Goal: Task Accomplishment & Management: Manage account settings

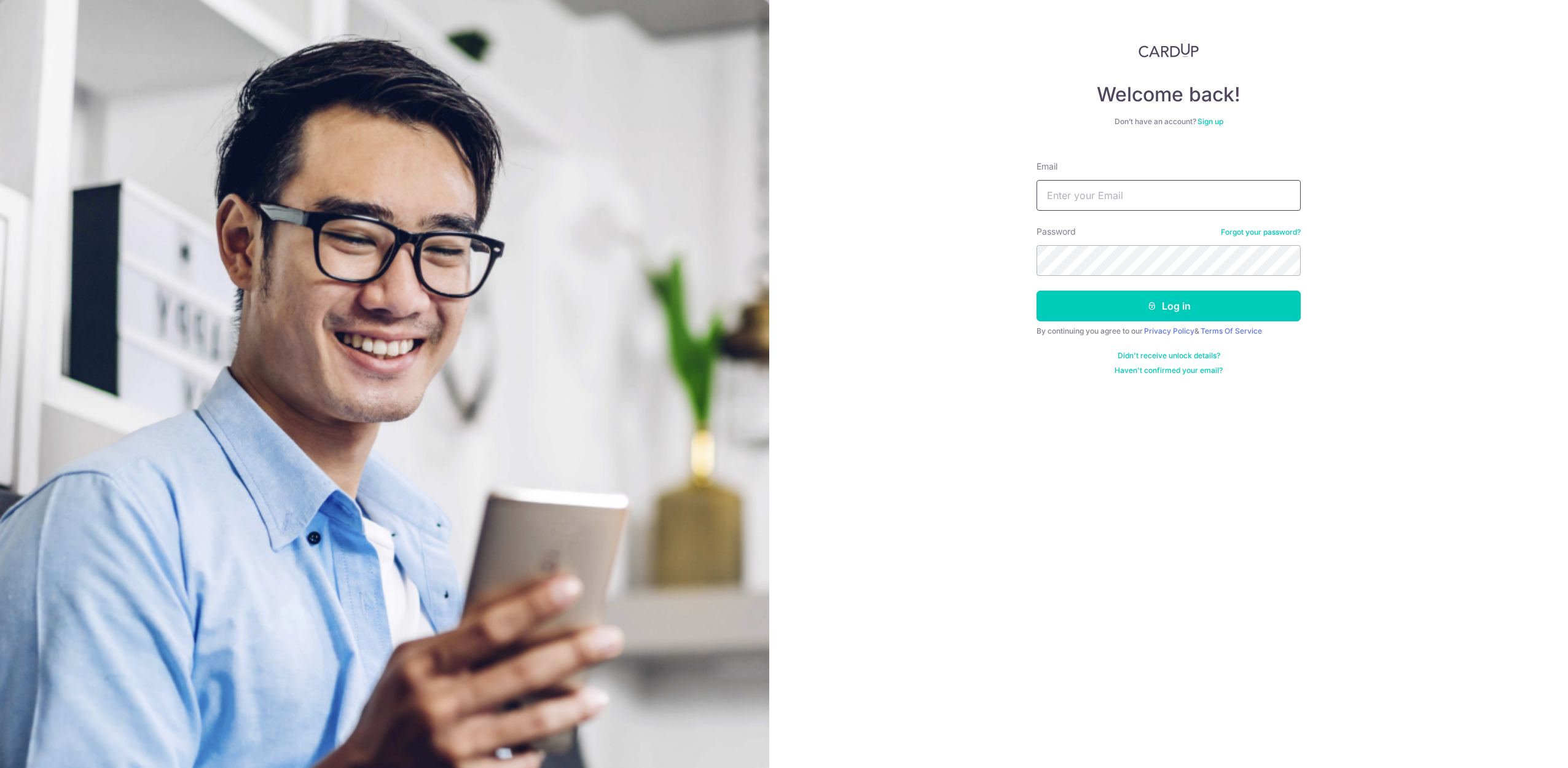
click at [1133, 187] on input "Email" at bounding box center [1168, 195] width 264 height 31
type input "[EMAIL_ADDRESS][DOMAIN_NAME]"
click at [1037, 290] on button "Log in" at bounding box center [1168, 305] width 264 height 31
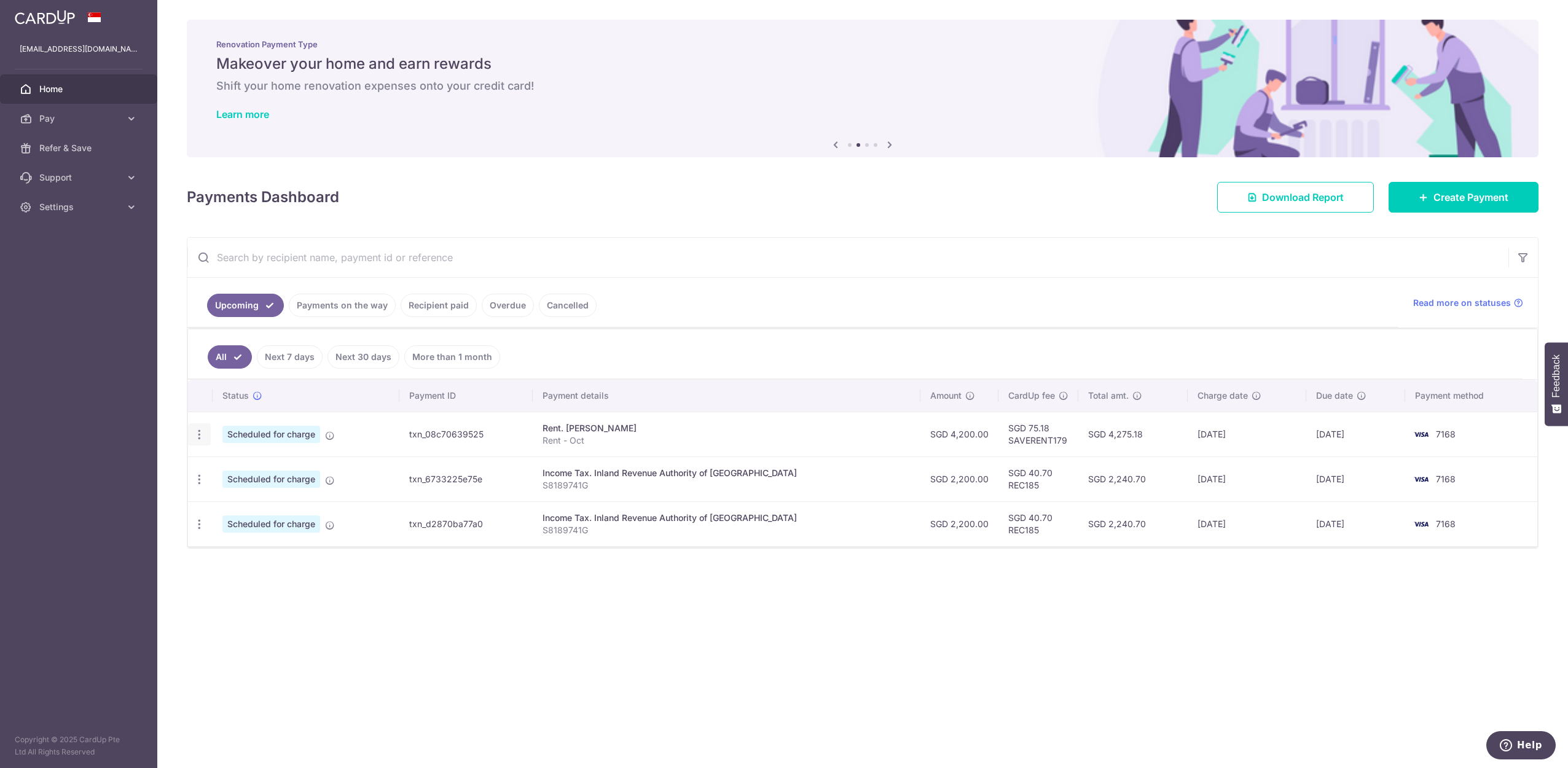
click at [200, 433] on icon "button" at bounding box center [199, 435] width 13 height 13
click at [257, 473] on link "Update payment" at bounding box center [252, 468] width 127 height 30
radio input "true"
type input "4,200.00"
type input "10/10/2025"
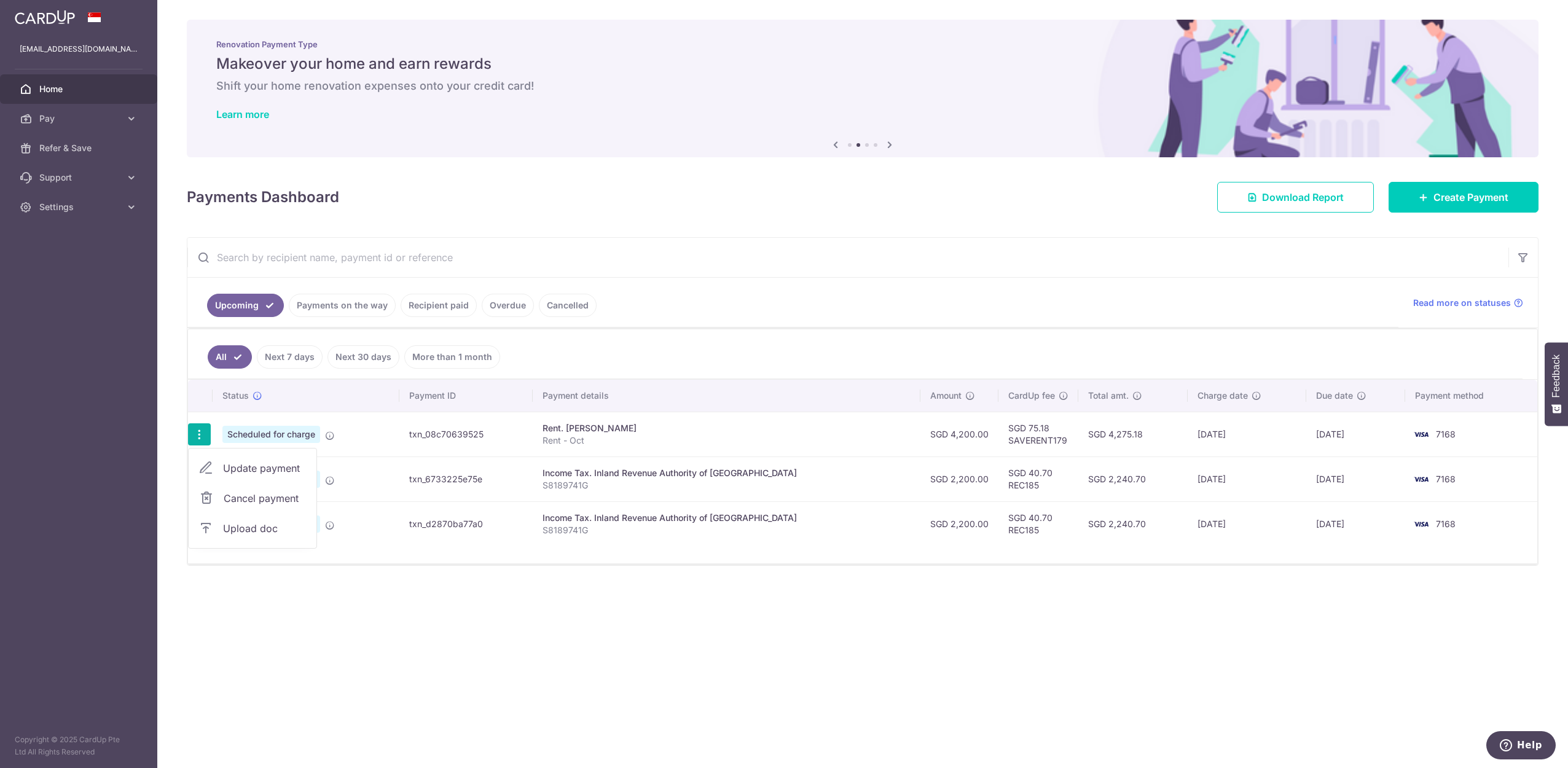
type input "Rent - Oct"
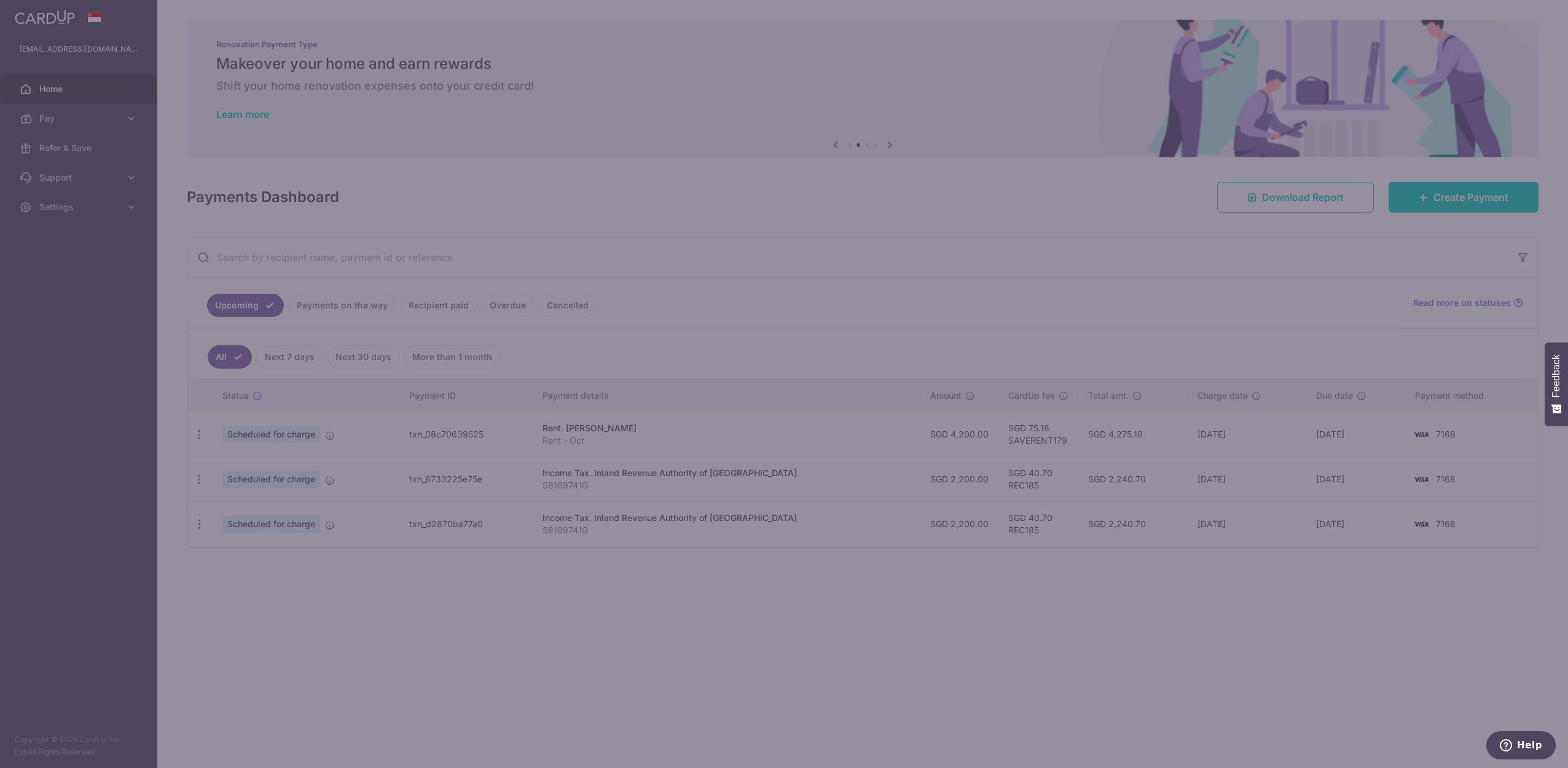
type input "SAVERENT179"
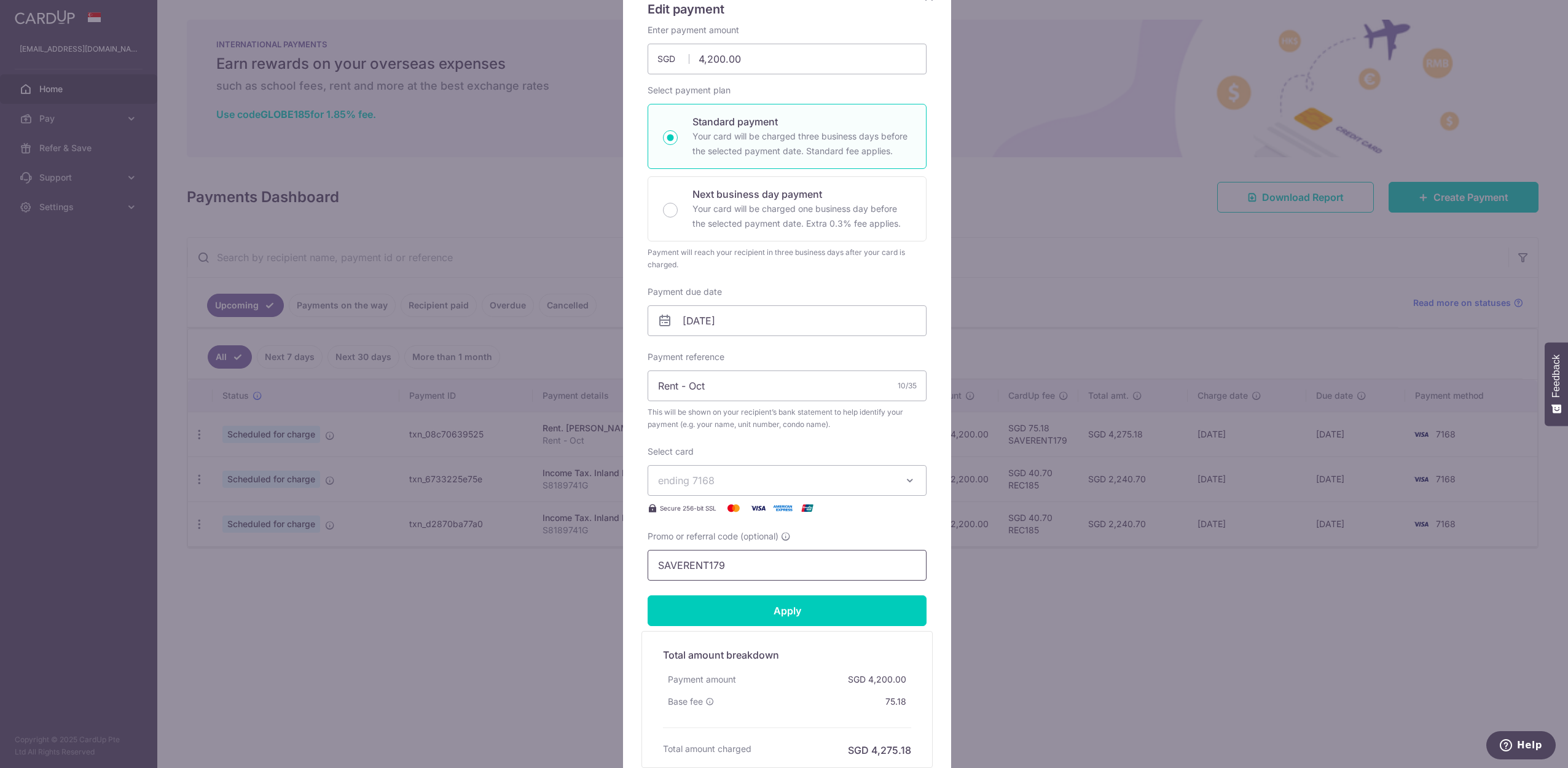
scroll to position [147, 0]
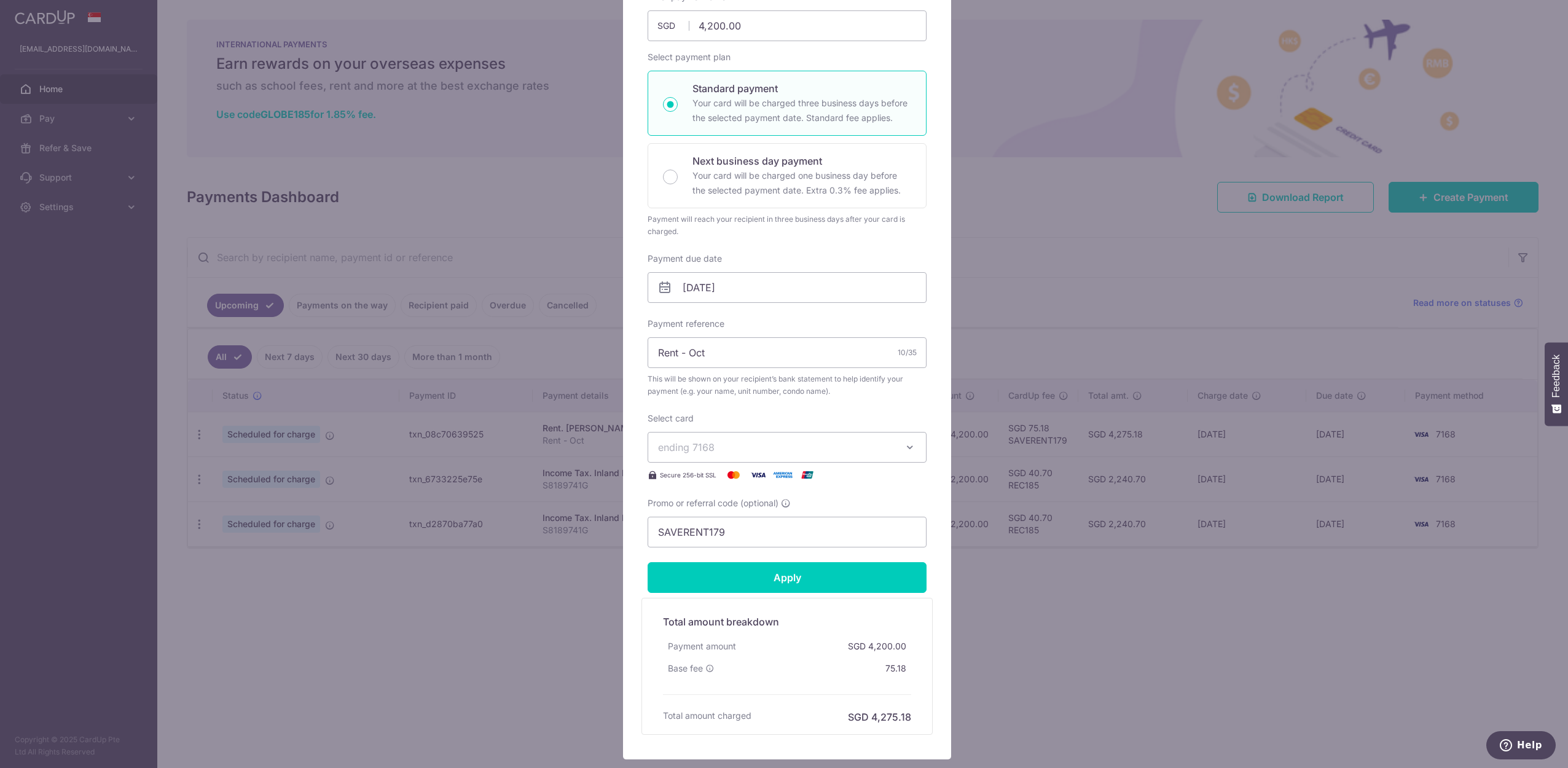
click at [770, 450] on span "ending 7168" at bounding box center [775, 448] width 236 height 15
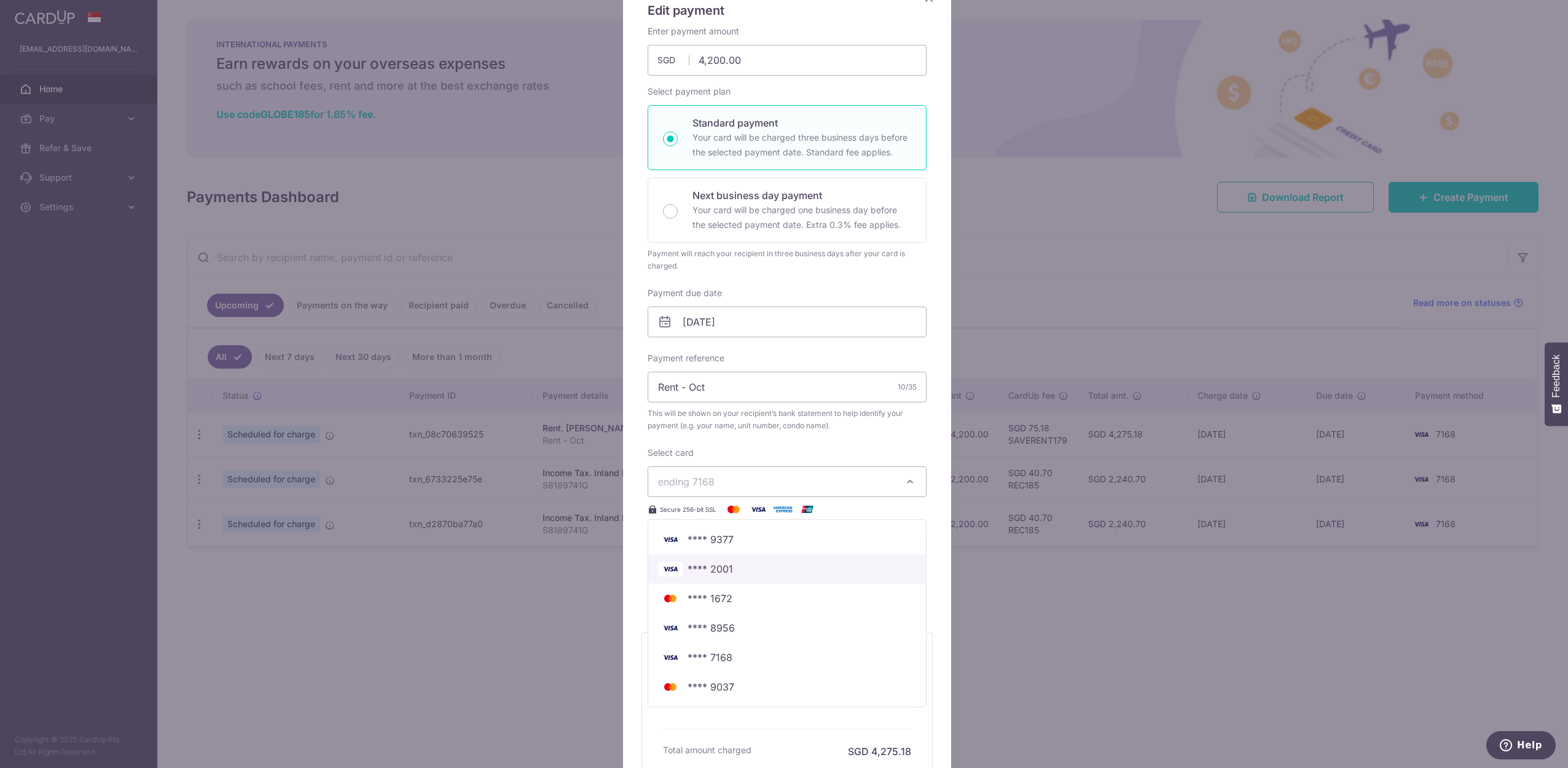
scroll to position [225, 0]
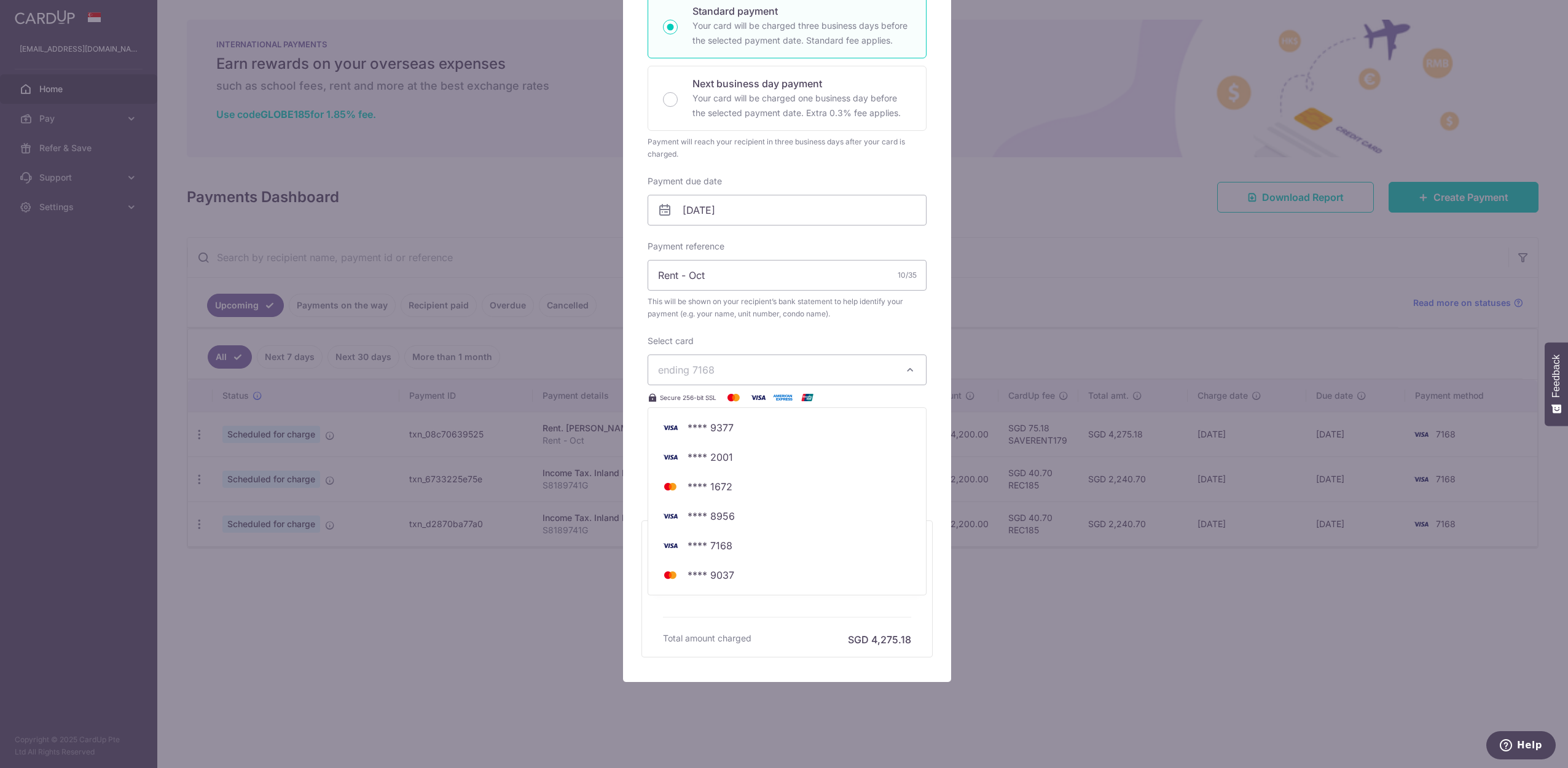
click at [1203, 677] on div "Edit payment By clicking apply, you will make changes to all payments to Lee Si…" at bounding box center [784, 384] width 1568 height 768
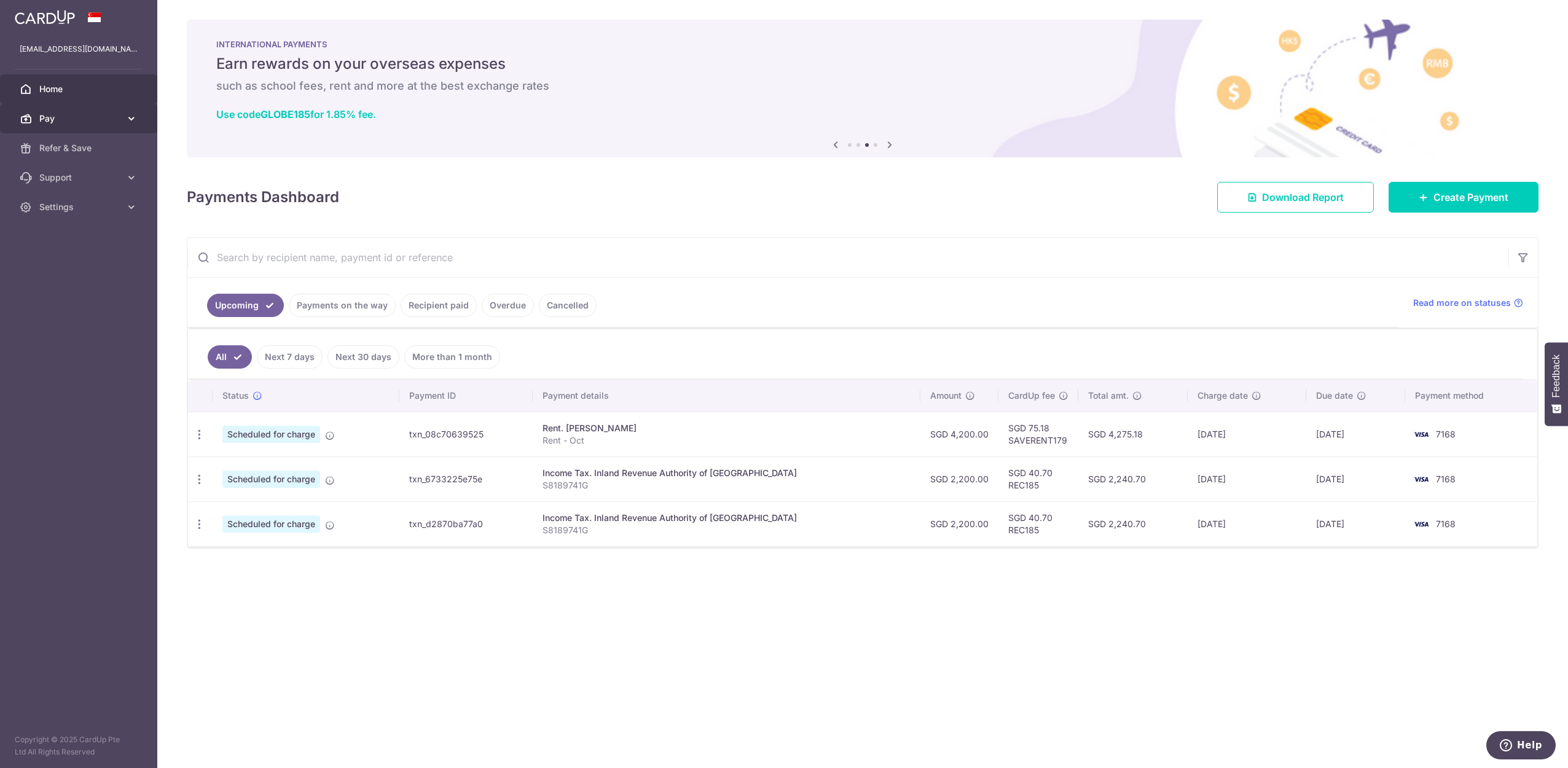
click at [75, 121] on span "Pay" at bounding box center [80, 118] width 81 height 12
click at [71, 151] on span "Payments" at bounding box center [80, 148] width 81 height 12
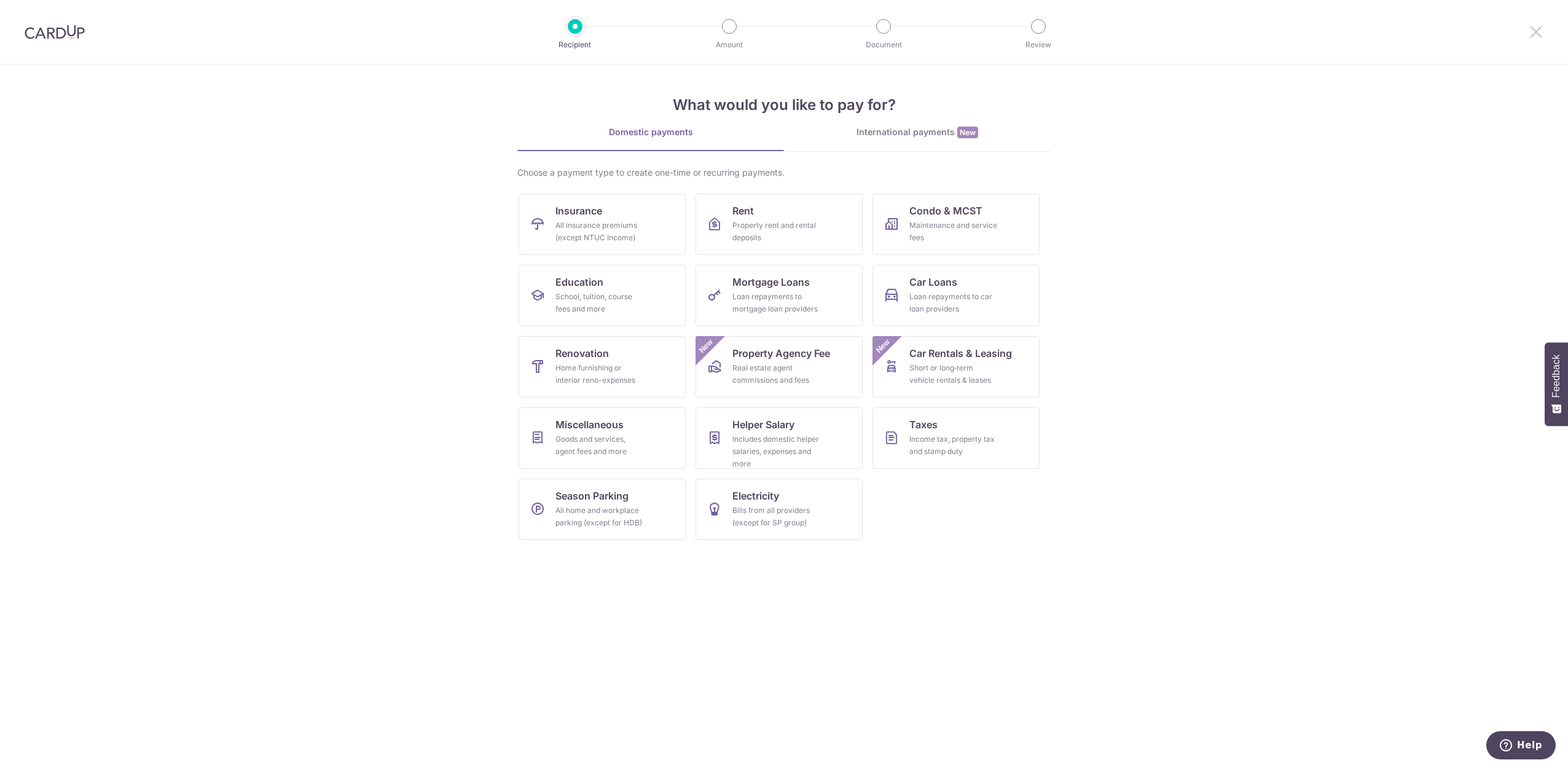
click at [1529, 28] on icon at bounding box center [1537, 31] width 15 height 16
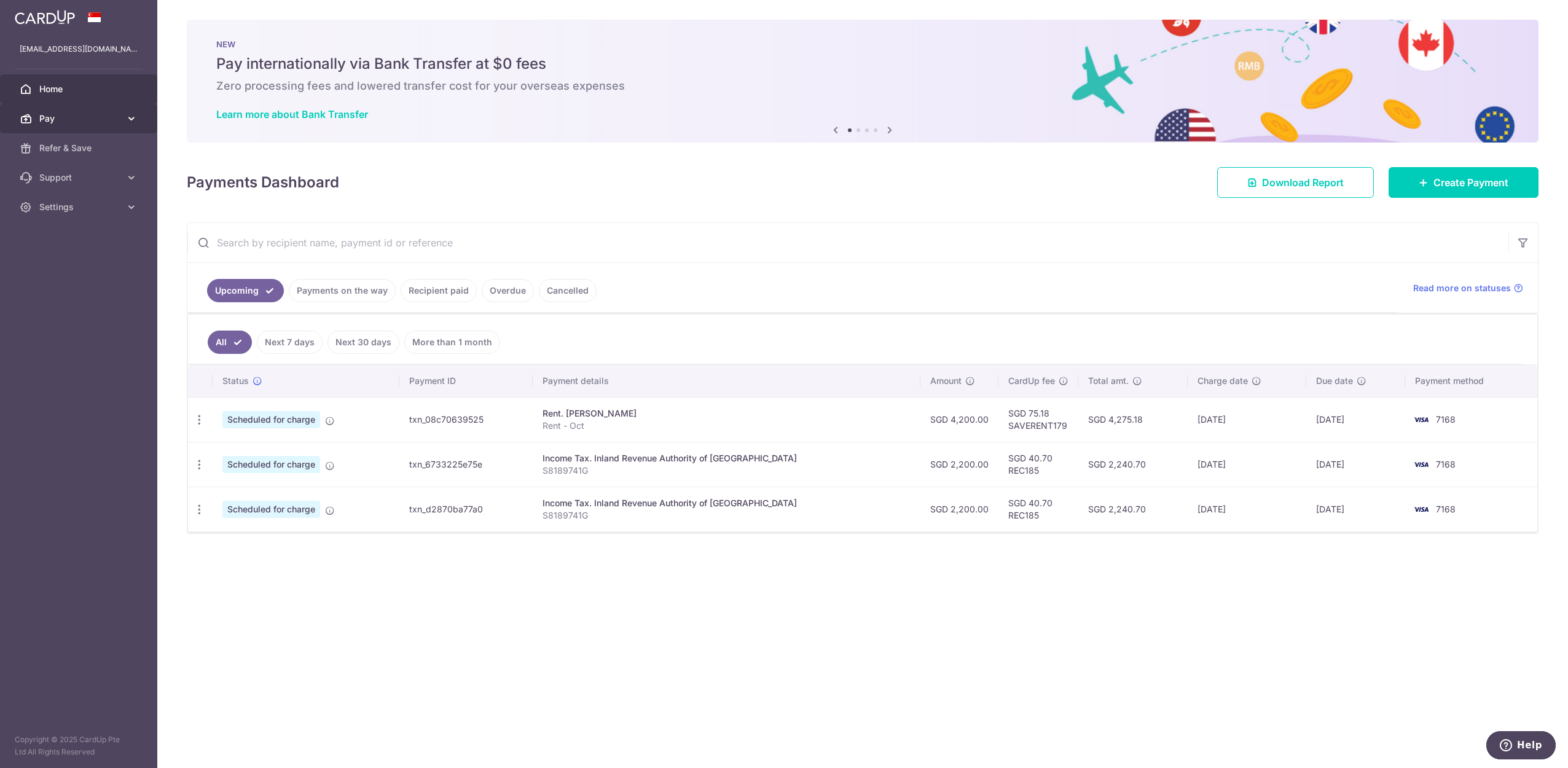
click at [96, 126] on link "Pay" at bounding box center [79, 119] width 157 height 30
click at [50, 211] on span "Cards" at bounding box center [80, 207] width 81 height 12
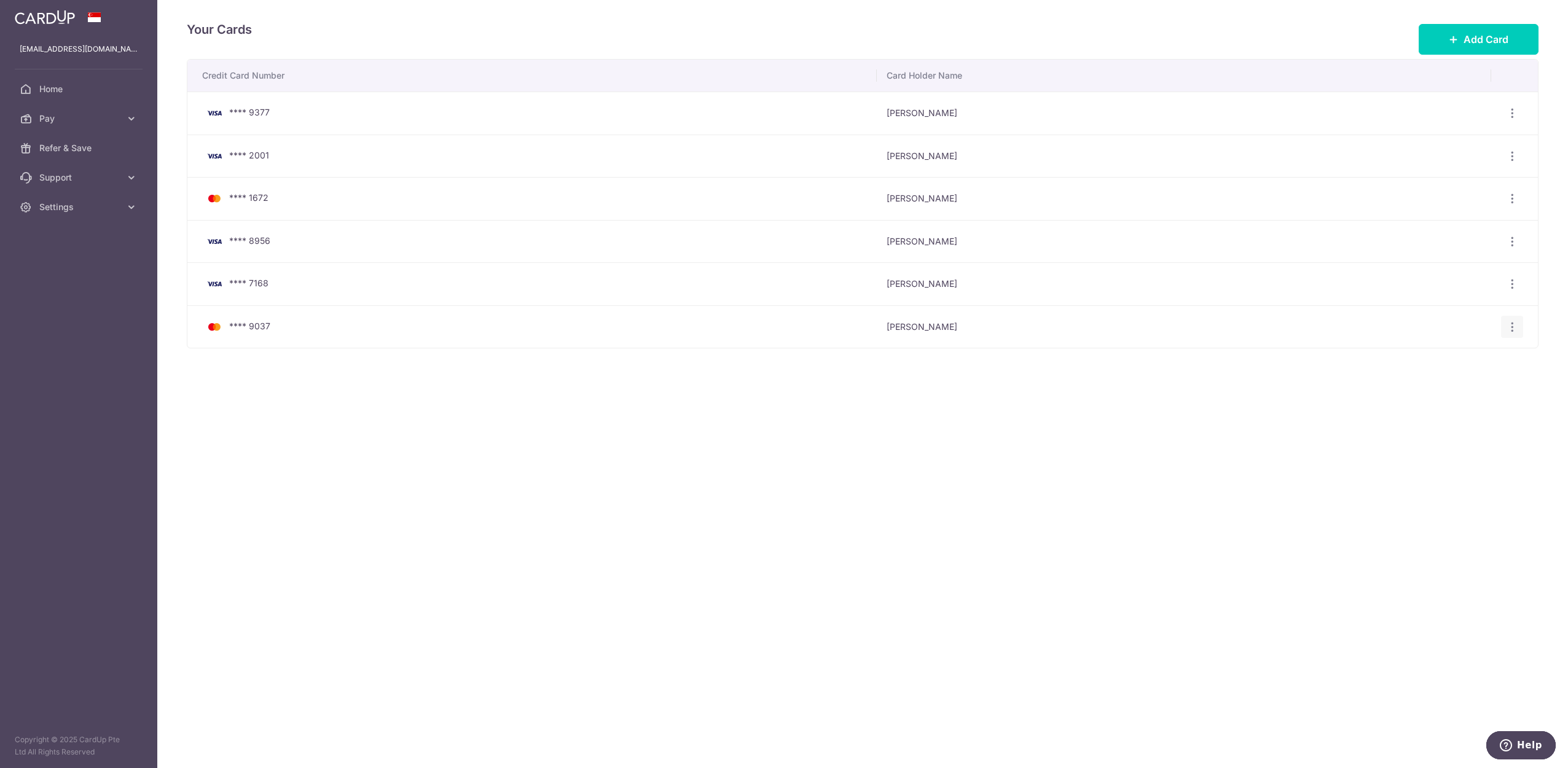
click at [1517, 321] on icon "button" at bounding box center [1513, 328] width 13 height 13
click at [1467, 391] on span "Delete" at bounding box center [1470, 391] width 84 height 15
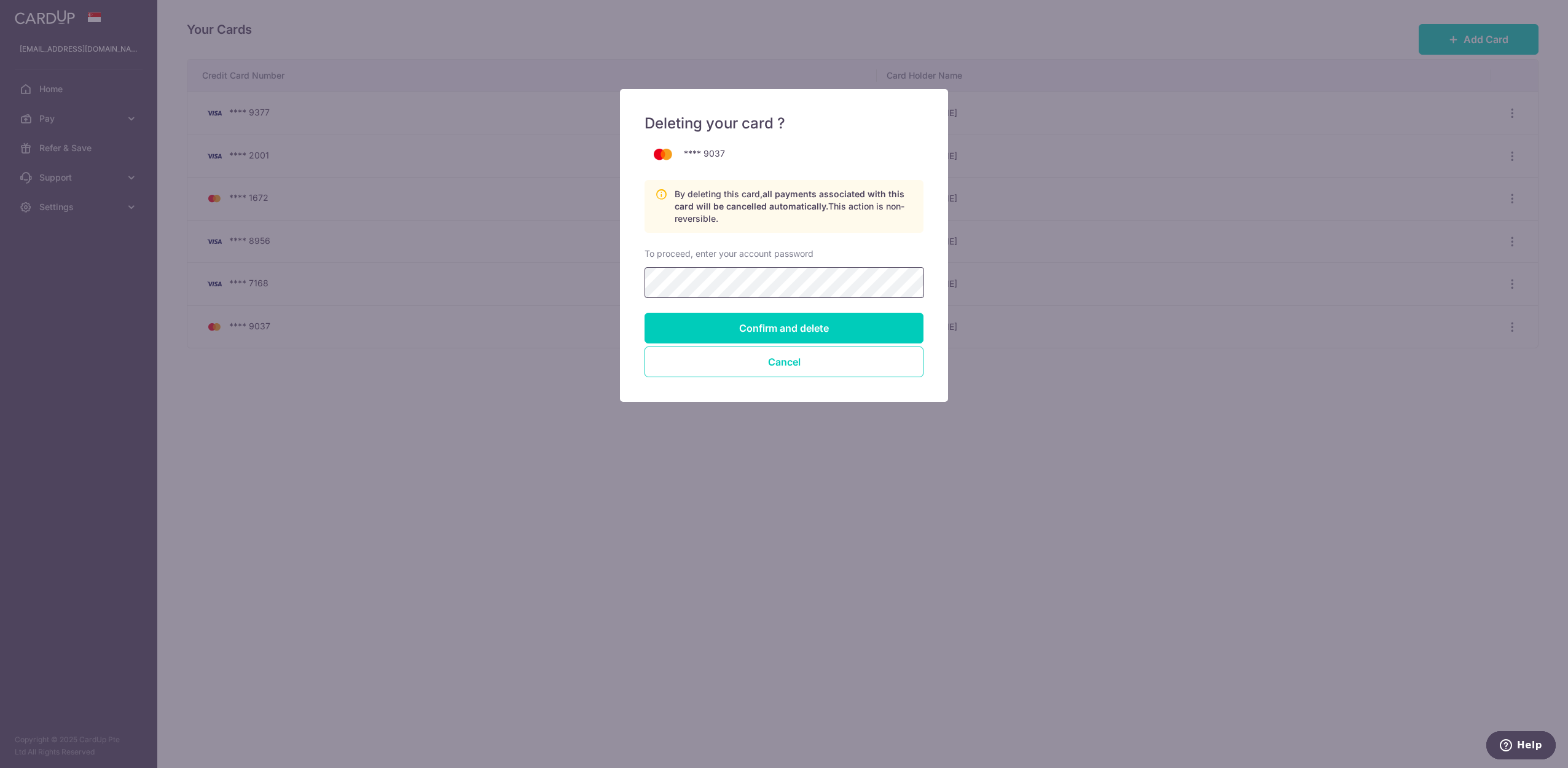
click at [645, 313] on input "Confirm and delete" at bounding box center [784, 328] width 279 height 31
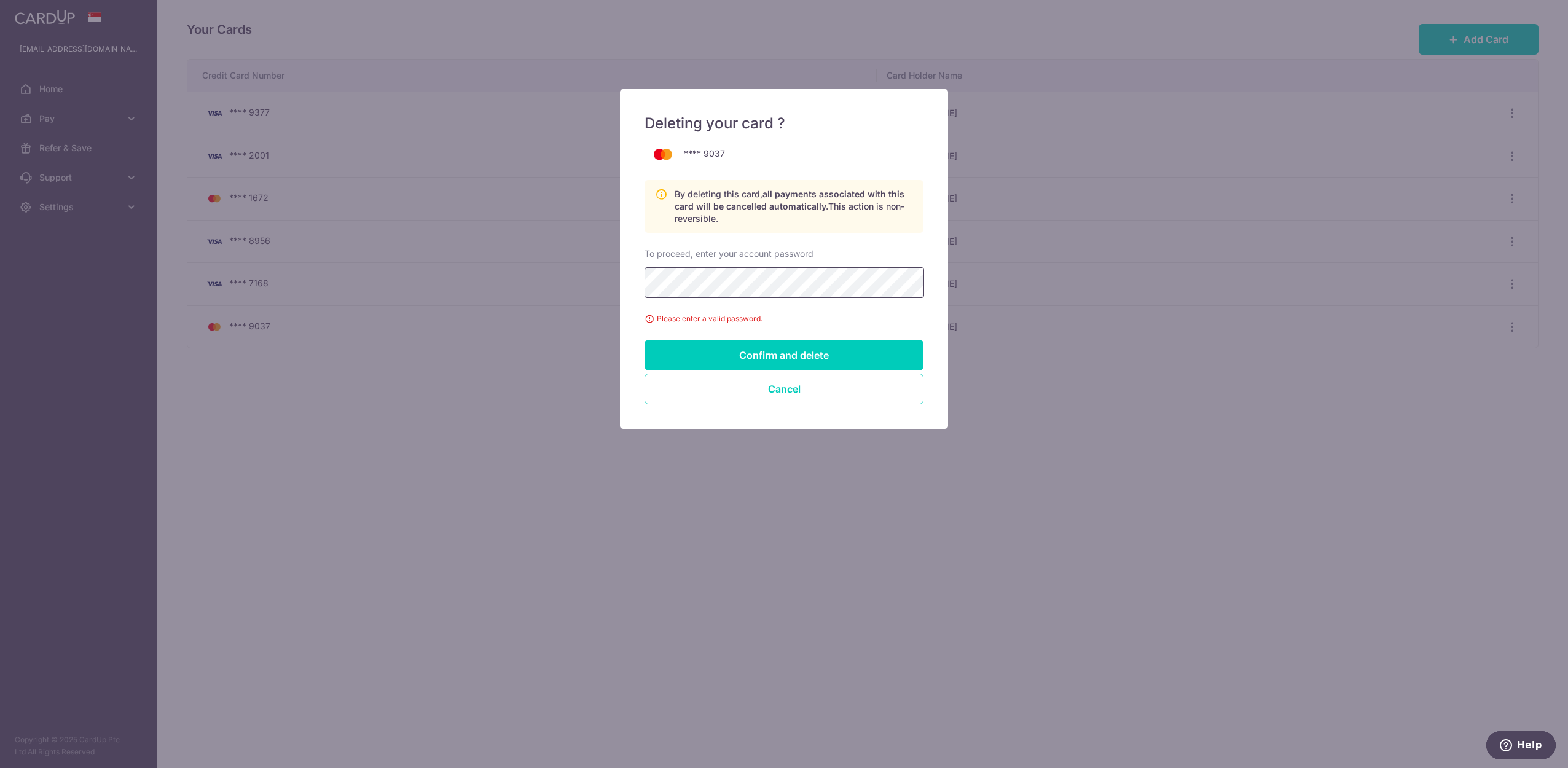
click at [0, 180] on div "Deleting your card ? **** 9037 By deleting this card, all payments associated w…" at bounding box center [784, 384] width 1568 height 768
click at [645, 340] on input "Confirm and delete" at bounding box center [784, 355] width 279 height 31
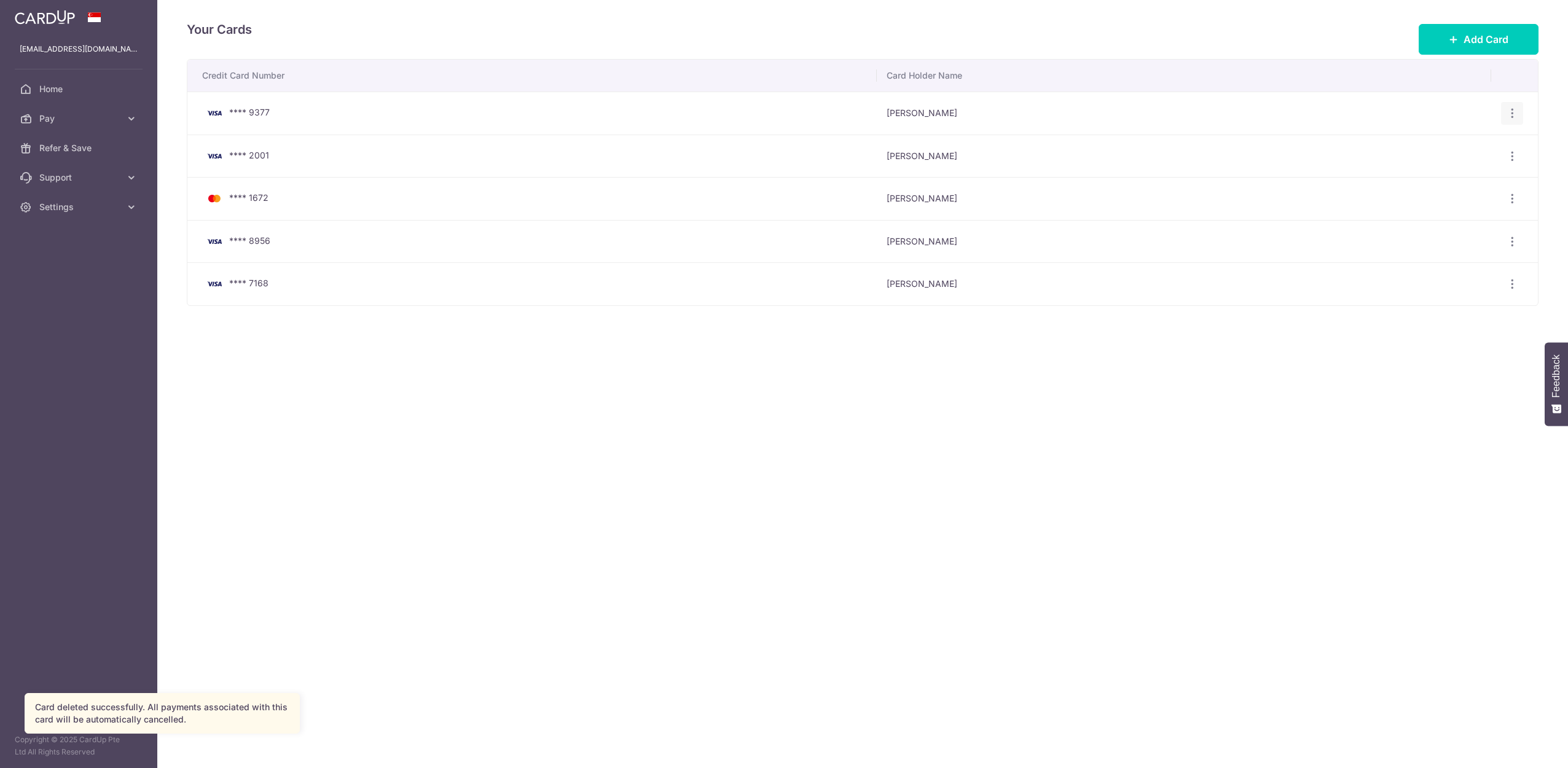
click at [1512, 109] on icon "button" at bounding box center [1513, 113] width 13 height 13
click at [1467, 172] on span "Delete" at bounding box center [1470, 177] width 84 height 15
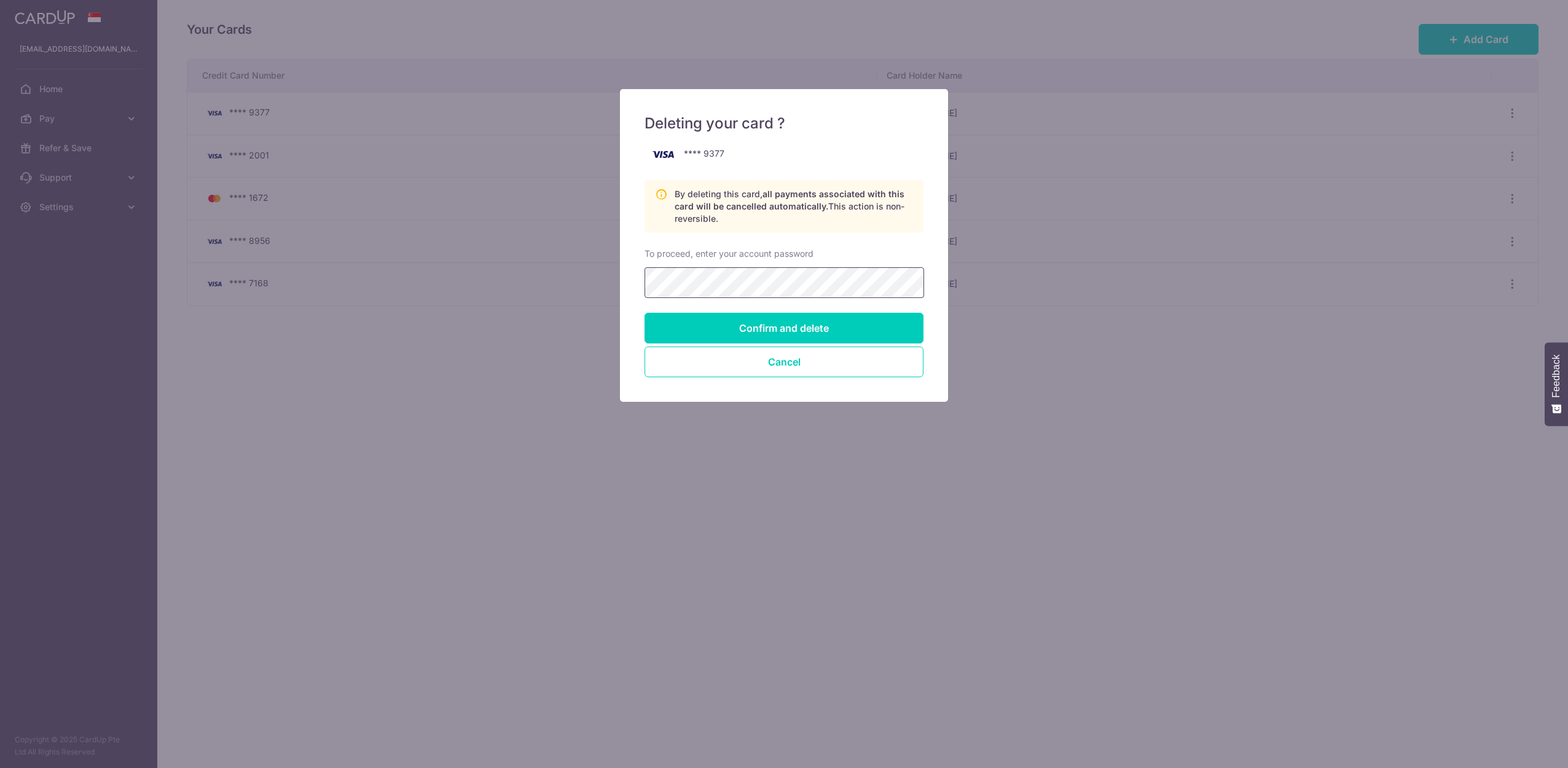
click at [645, 313] on input "Confirm and delete" at bounding box center [784, 328] width 279 height 31
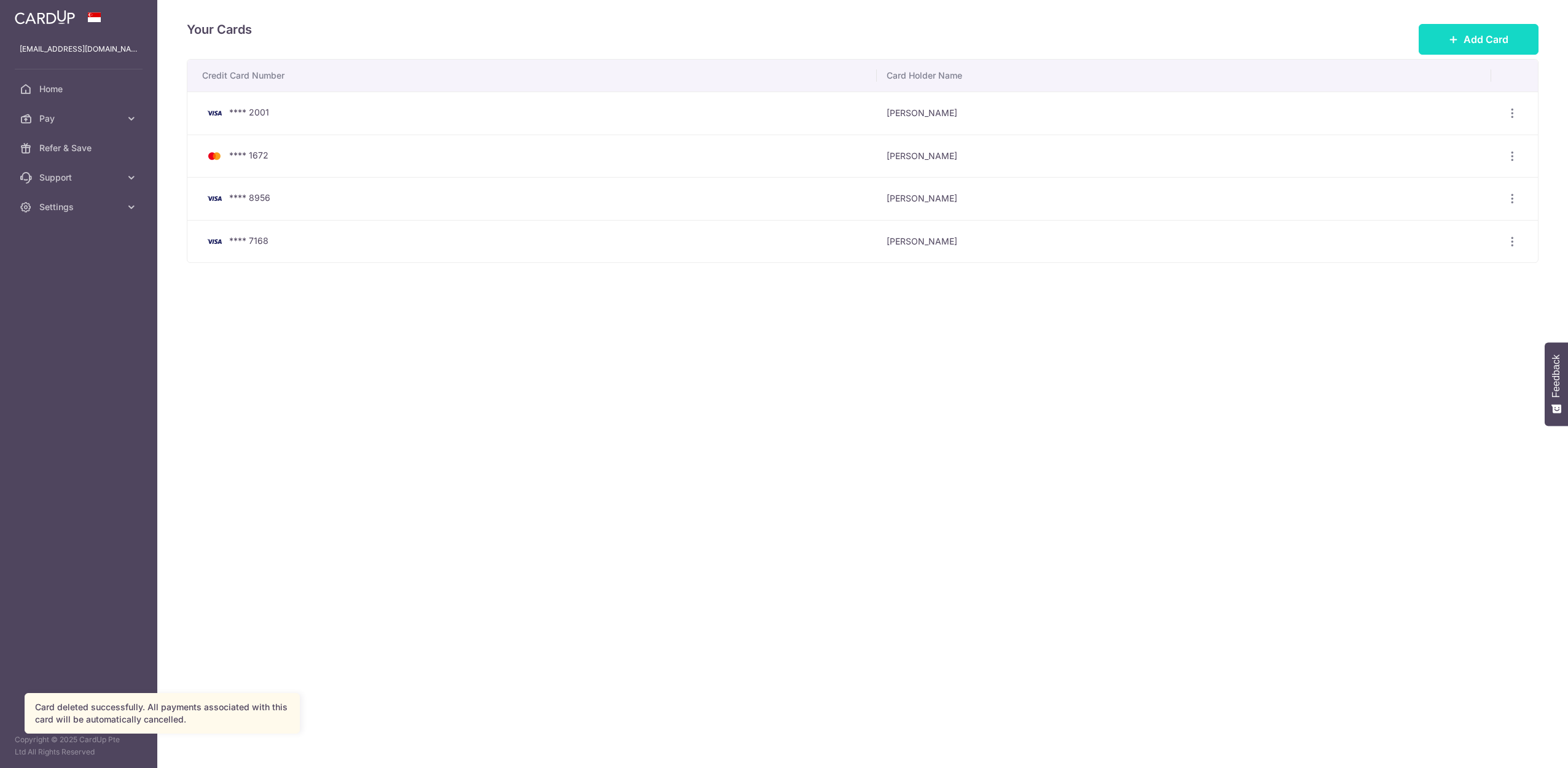
click at [1470, 40] on span "Add Card" at bounding box center [1486, 40] width 45 height 15
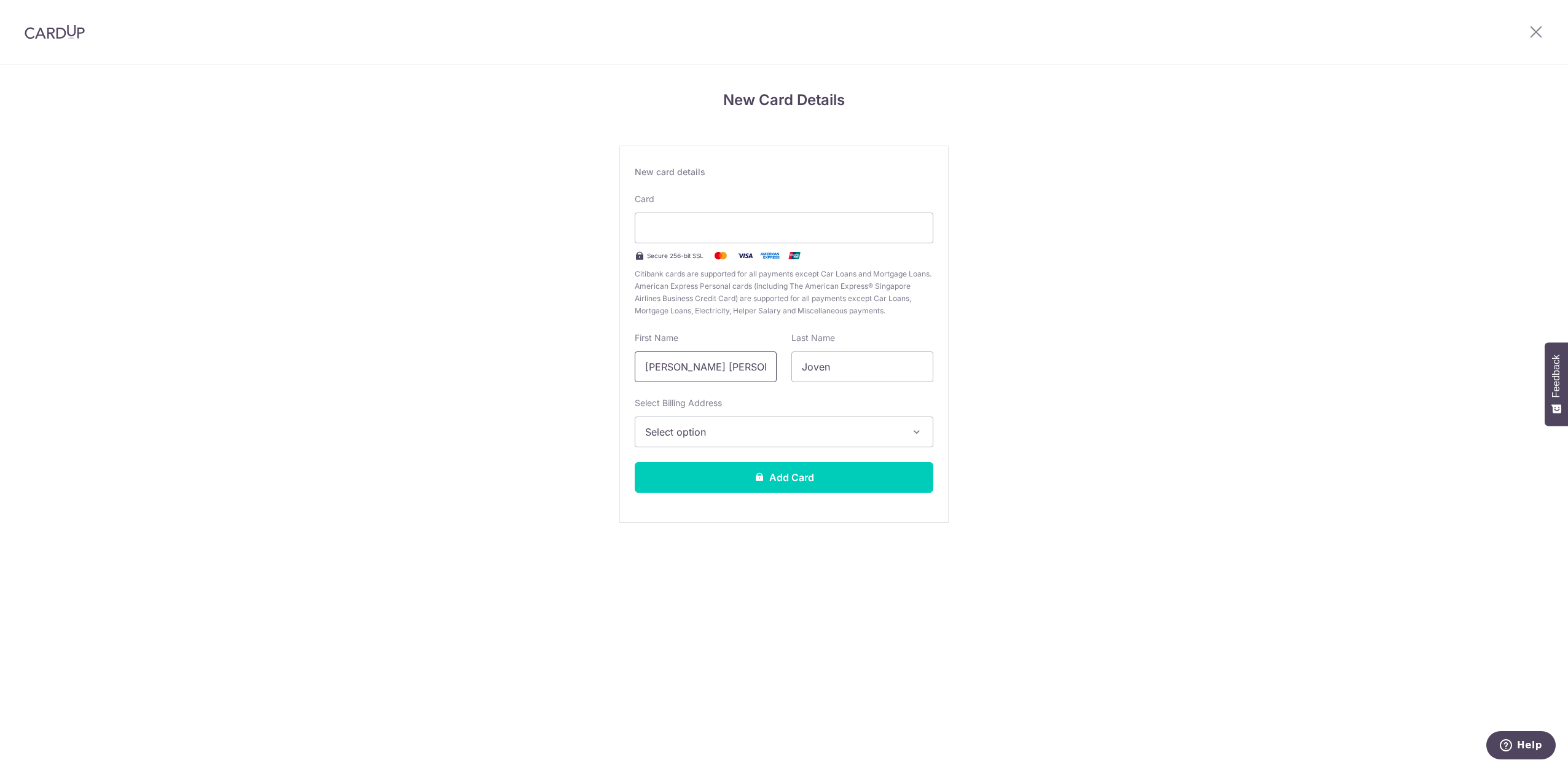
drag, startPoint x: 750, startPoint y: 374, endPoint x: 413, endPoint y: 380, distance: 337.1
click at [413, 380] on div "New Card Details New card details Card Secure 256-bit SSL Citibank cards are su…" at bounding box center [784, 323] width 1568 height 516
type input "M"
type input "Mark"
click at [826, 426] on span "Select option" at bounding box center [773, 432] width 256 height 15
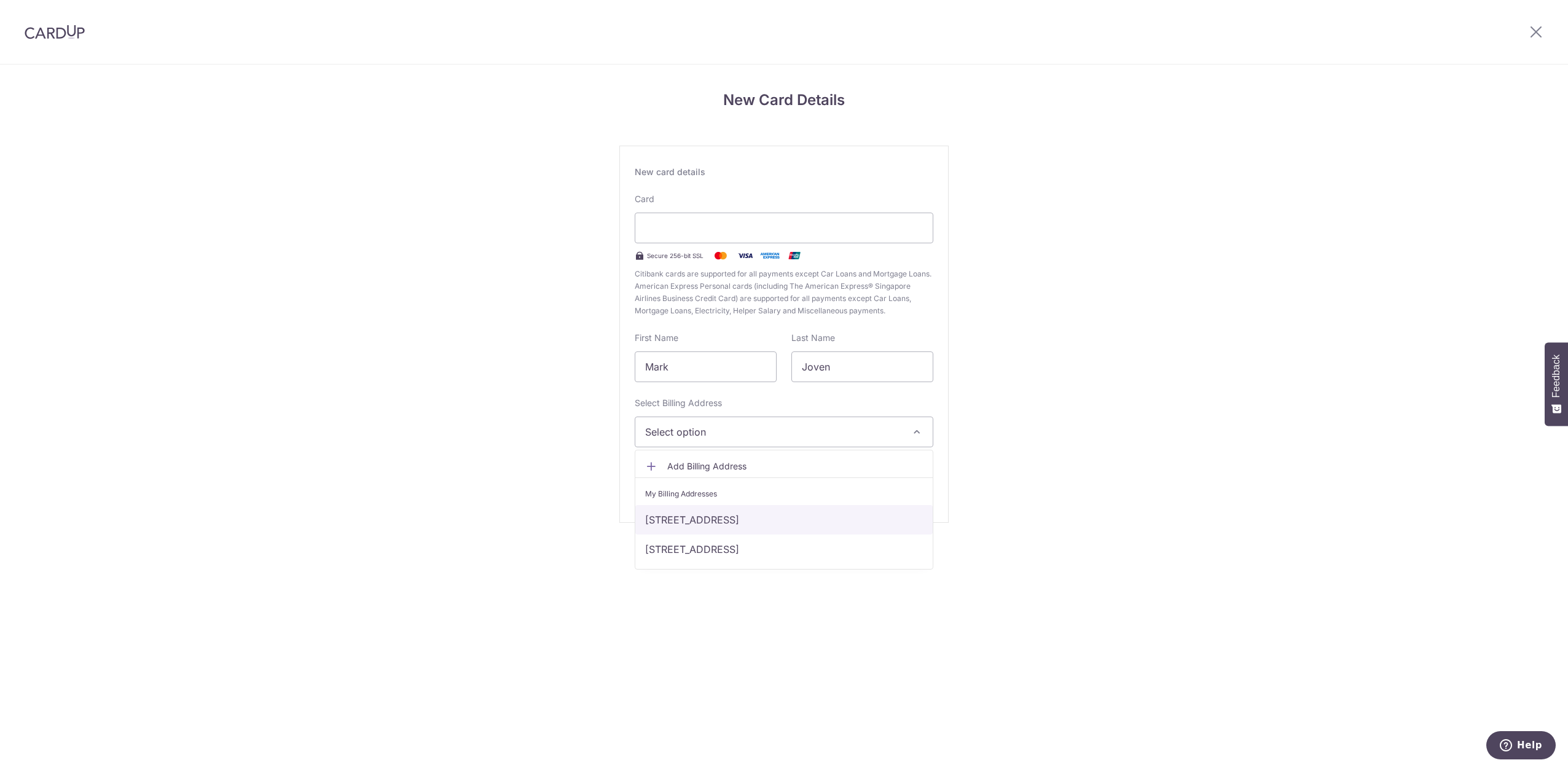
click at [795, 517] on link "[STREET_ADDRESS]" at bounding box center [784, 520] width 297 height 30
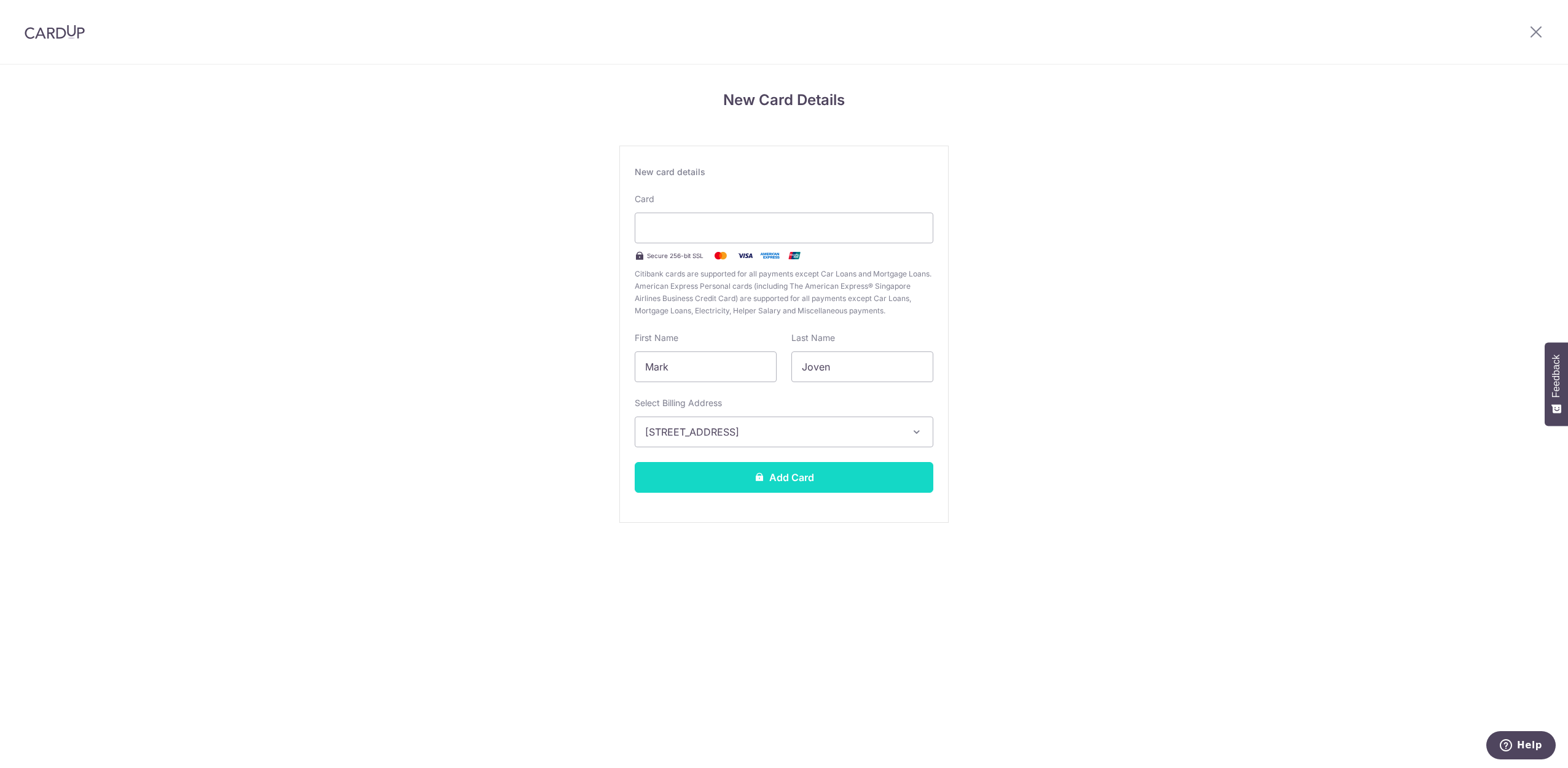
click at [810, 478] on button "Add Card" at bounding box center [784, 477] width 299 height 31
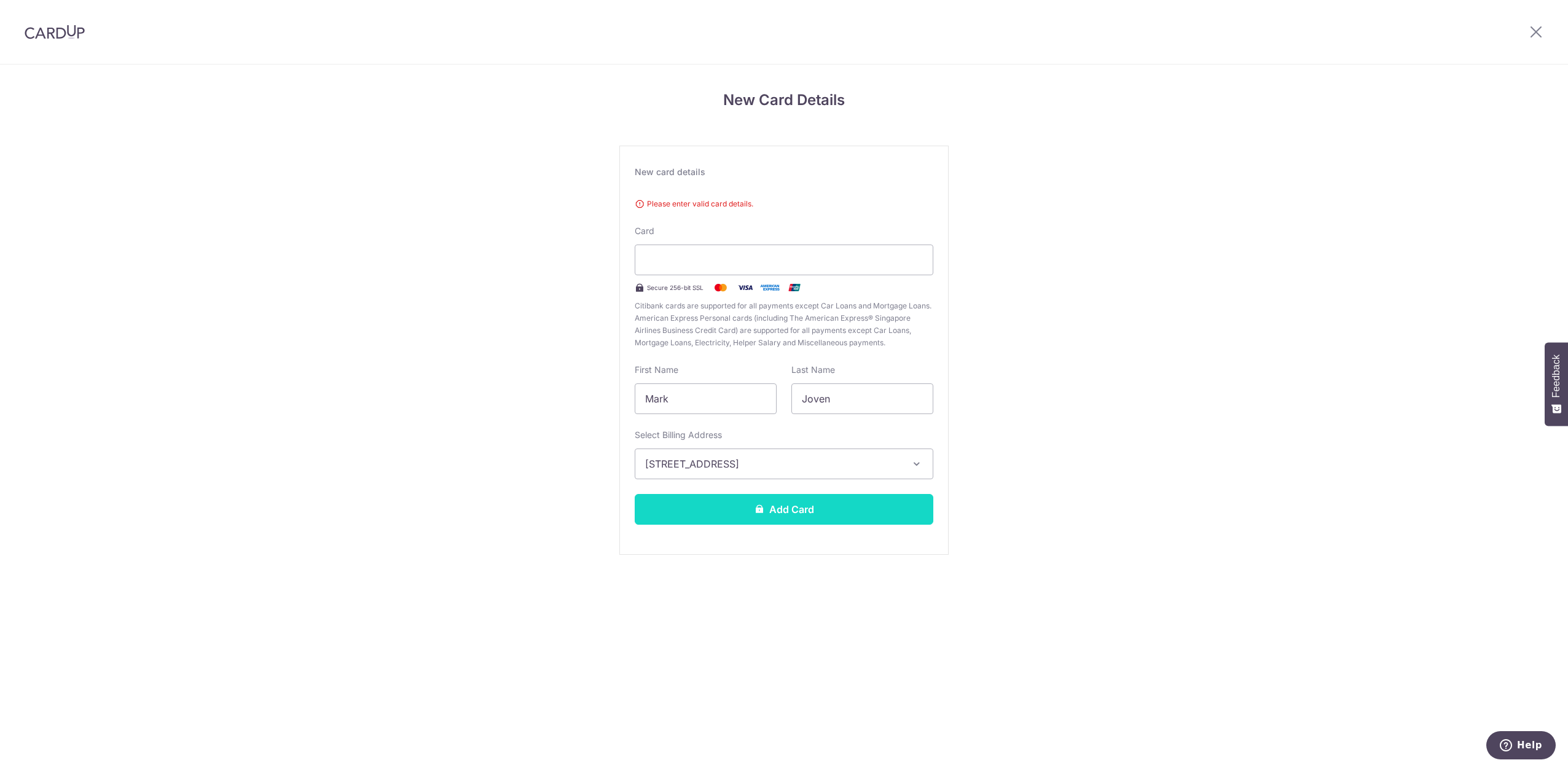
click at [770, 515] on button "Add Card" at bounding box center [784, 509] width 299 height 31
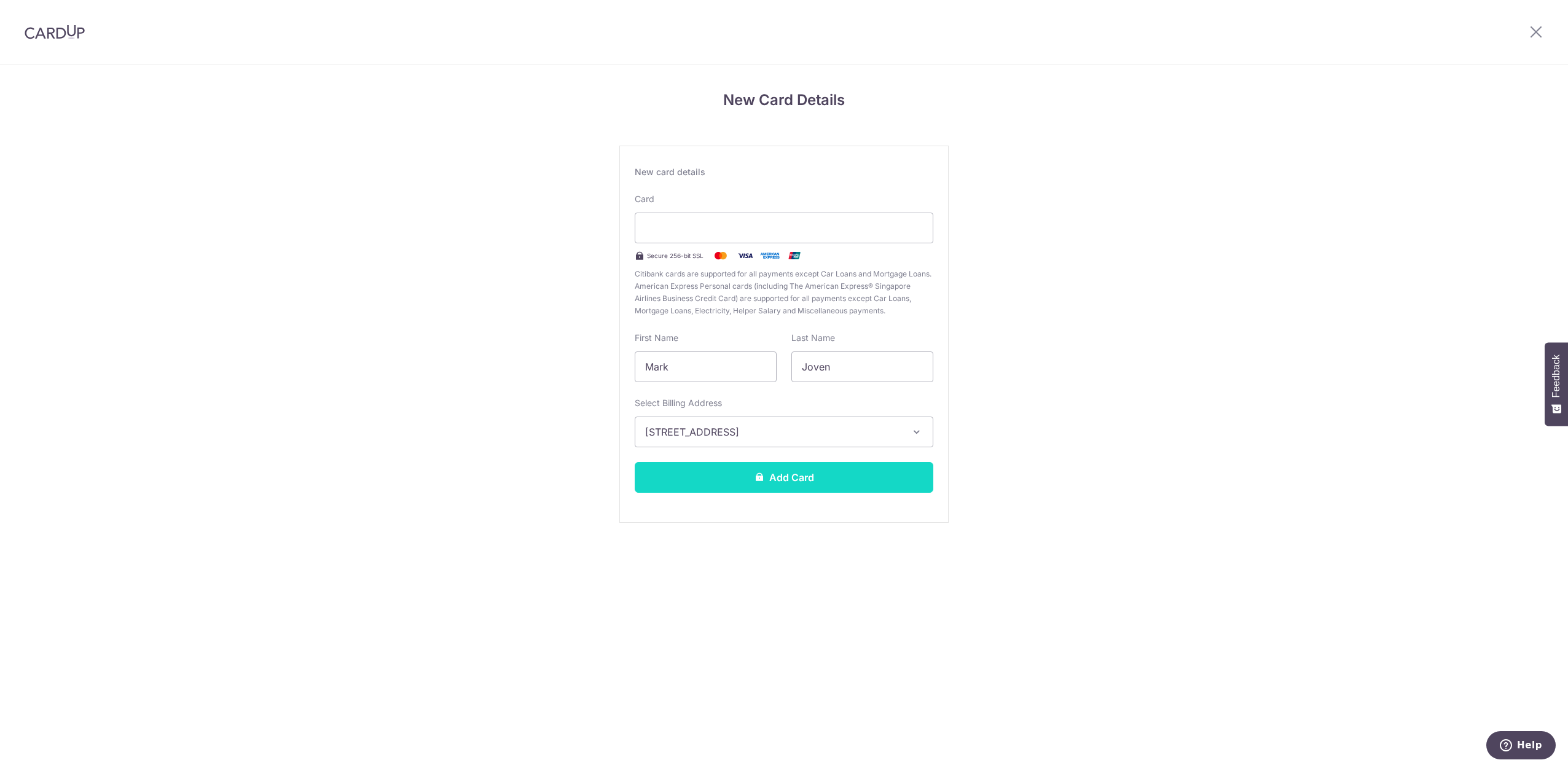
click at [844, 466] on button "Add Card" at bounding box center [784, 477] width 299 height 31
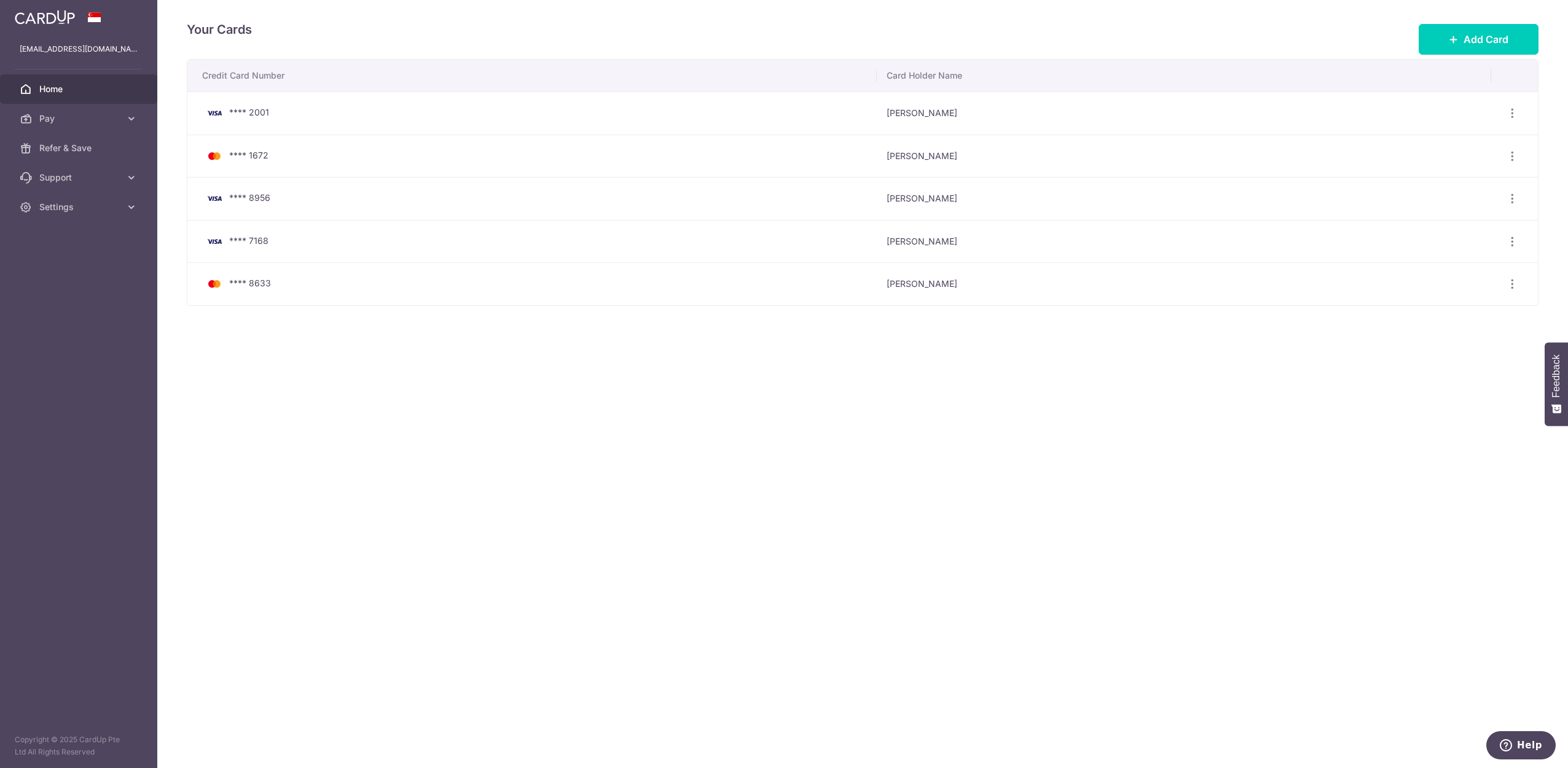
click at [89, 97] on link "Home" at bounding box center [79, 89] width 157 height 30
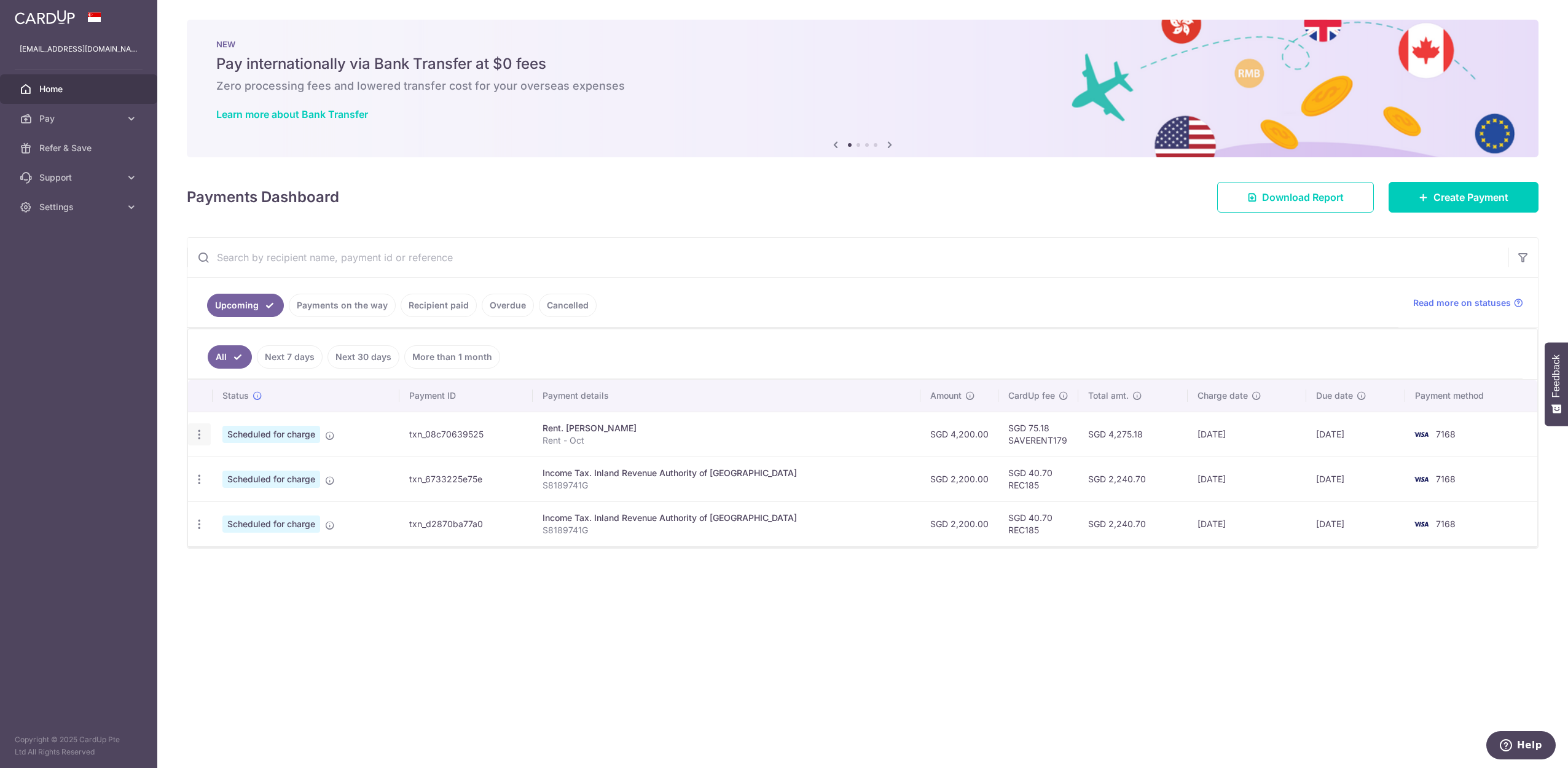
click at [198, 429] on icon "button" at bounding box center [199, 435] width 13 height 13
click at [236, 466] on span "Update payment" at bounding box center [265, 468] width 84 height 15
radio input "true"
type input "4,200.00"
type input "[DATE]"
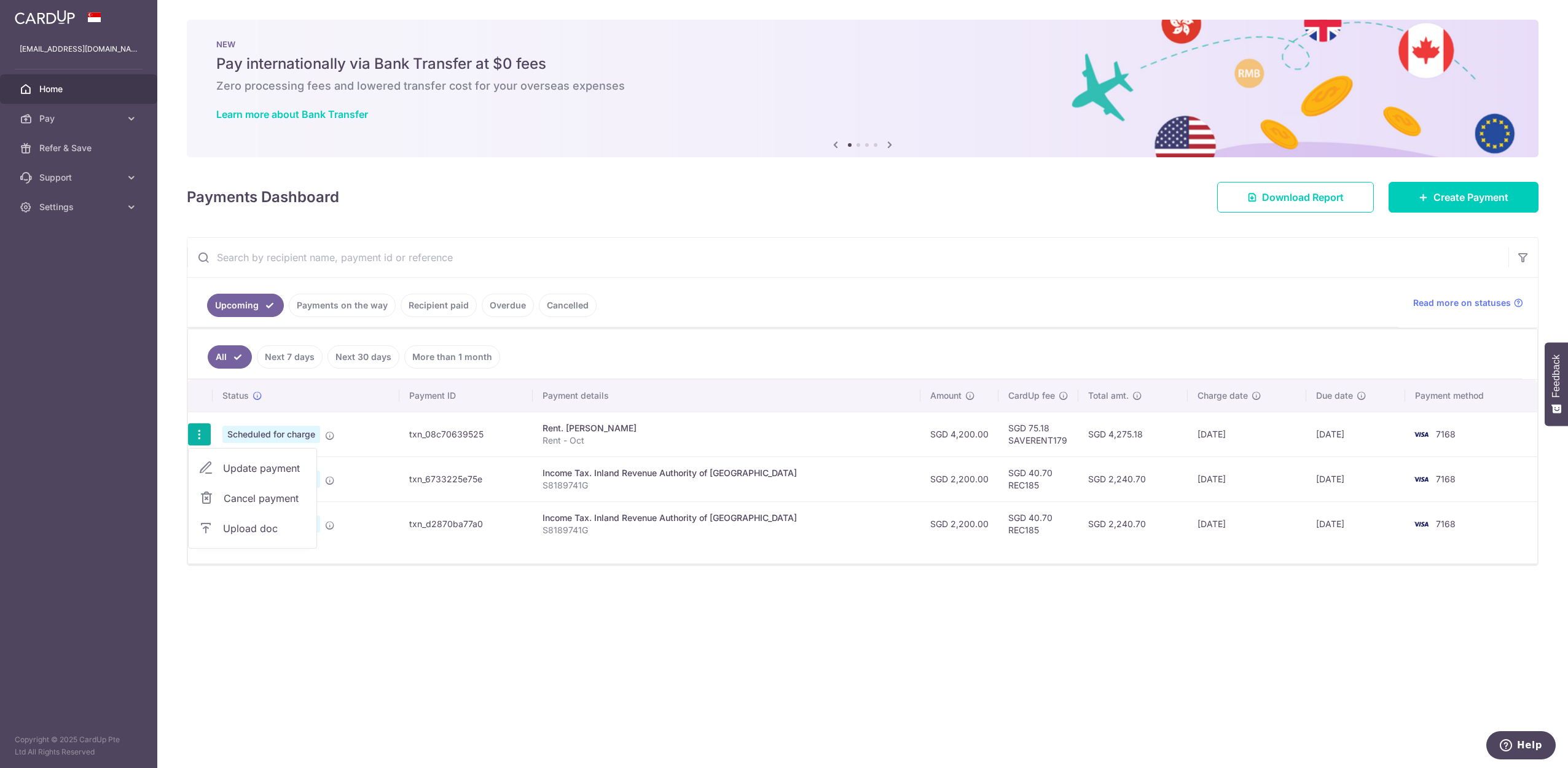
type input "Rent - Oct"
type input "SAVERENT179"
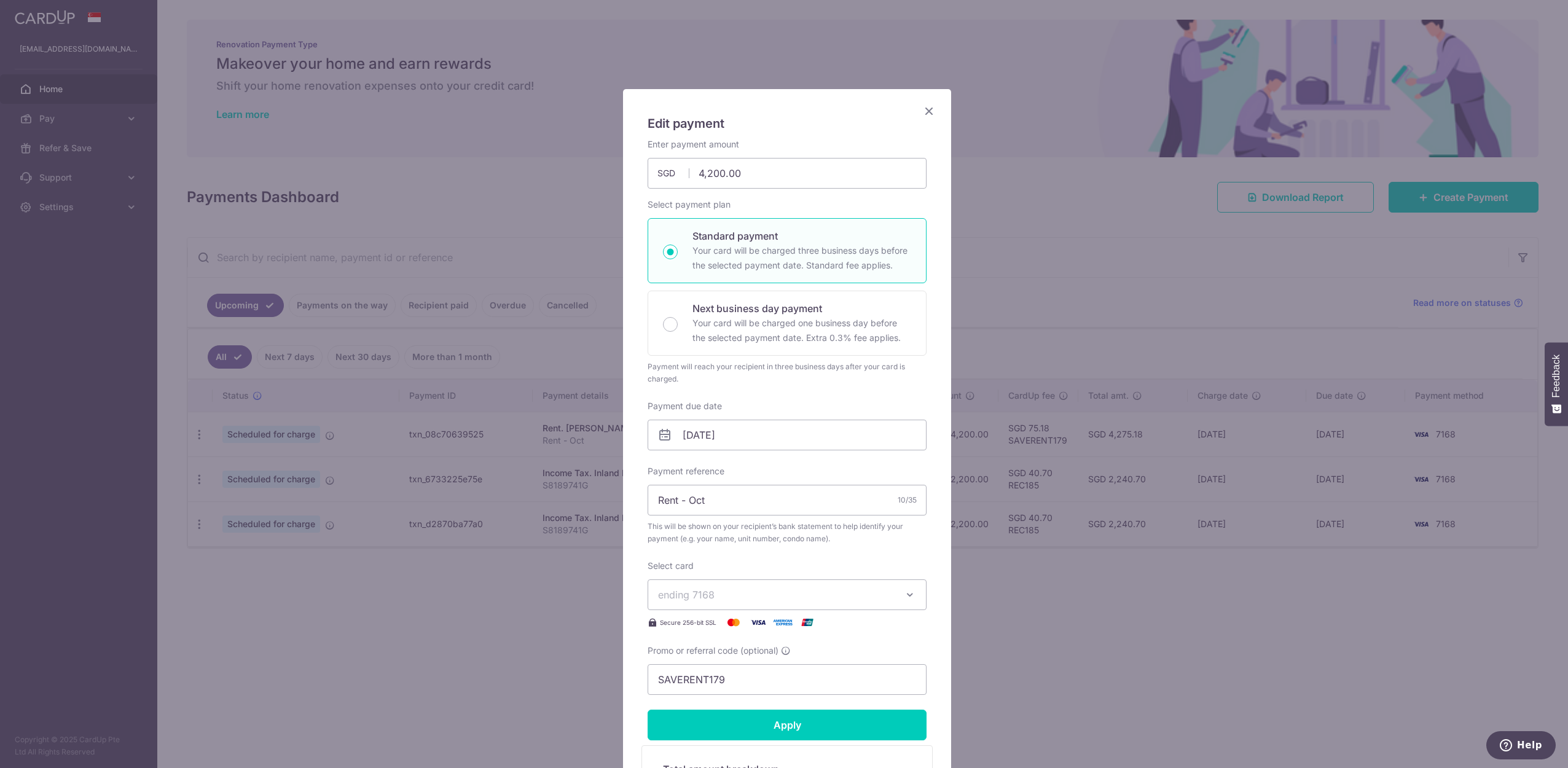
click at [798, 595] on span "ending 7168" at bounding box center [775, 595] width 236 height 15
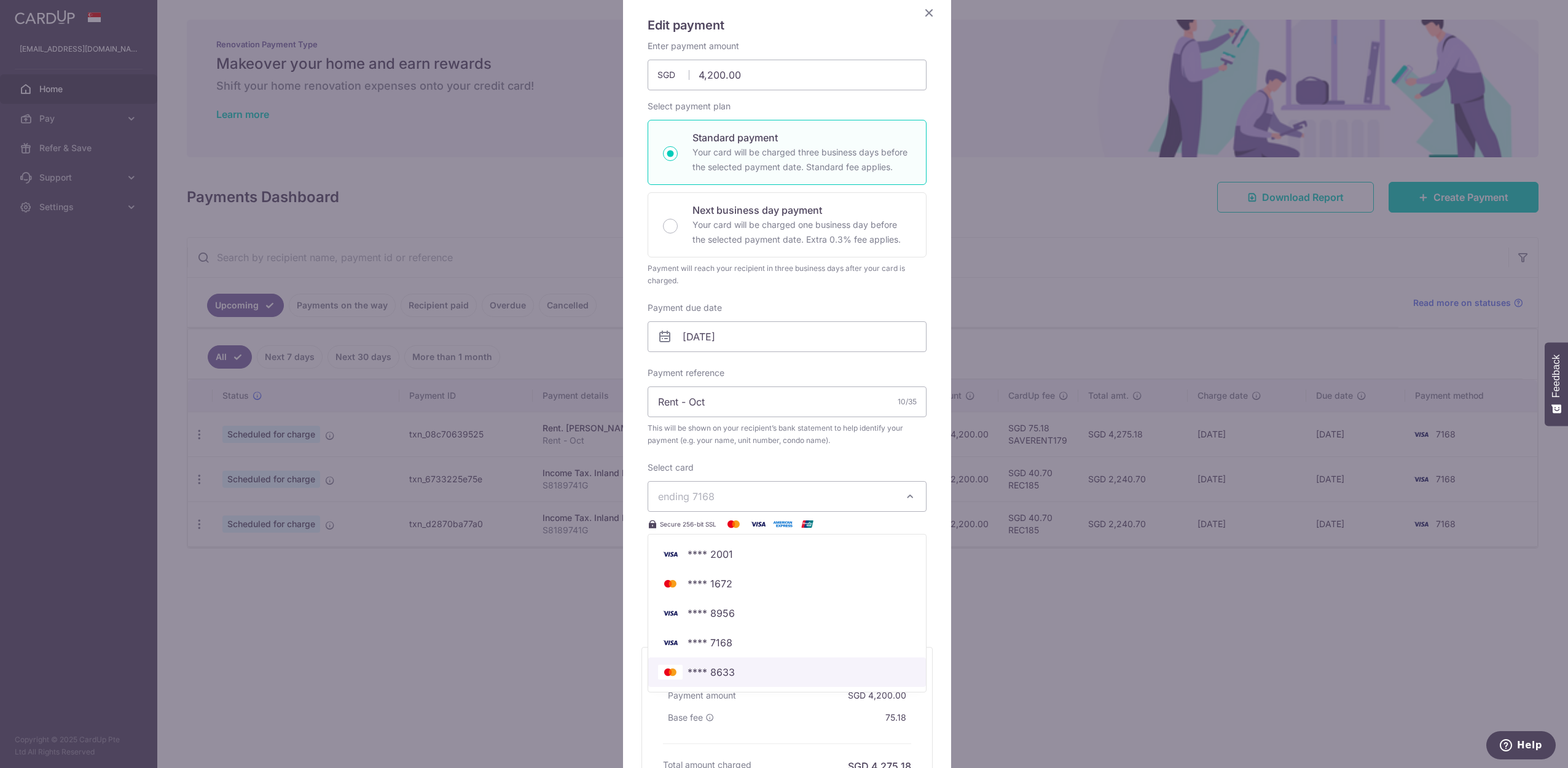
click at [808, 671] on span "**** 8633" at bounding box center [787, 673] width 258 height 15
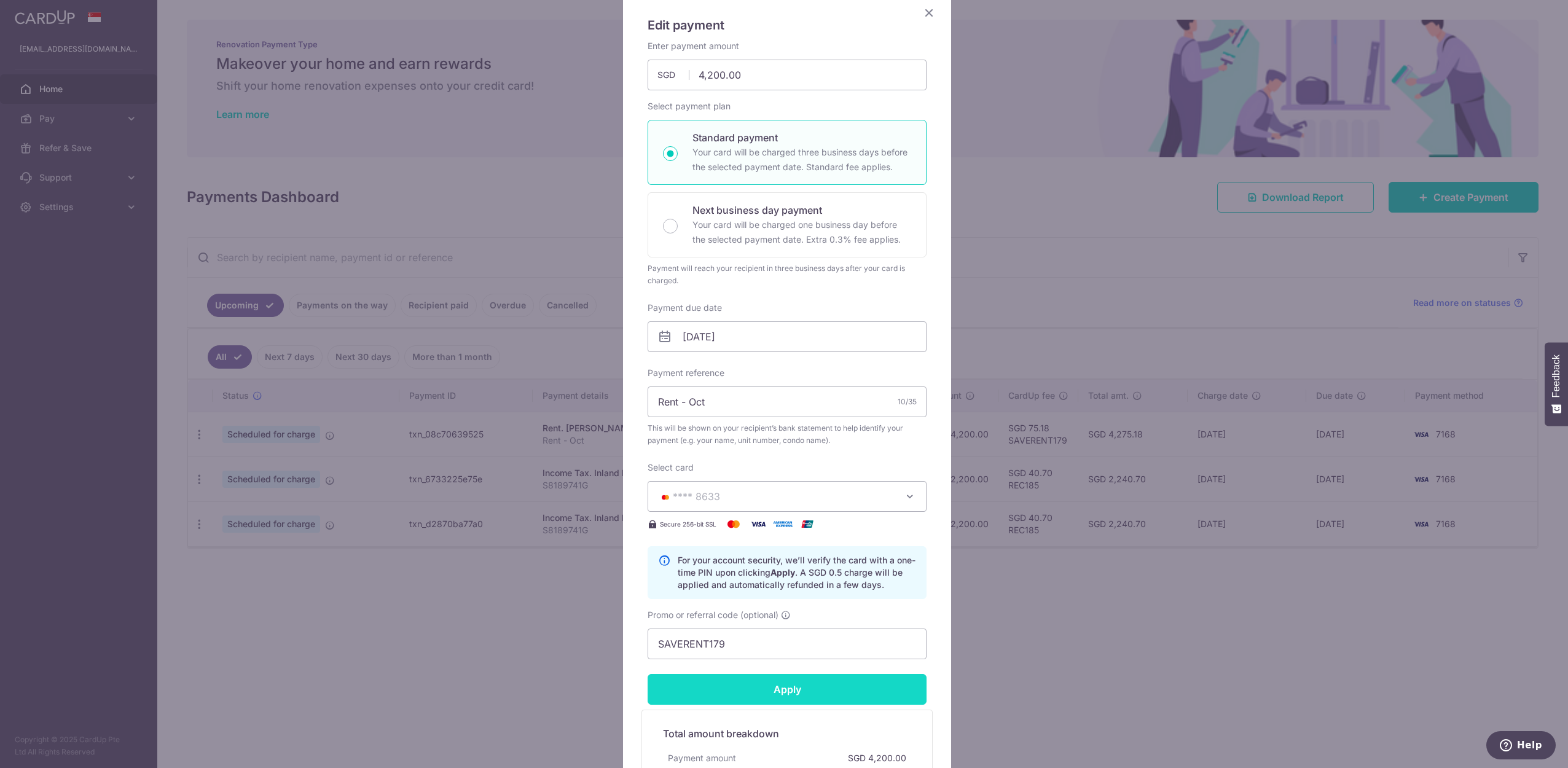
click at [803, 692] on input "Apply" at bounding box center [787, 689] width 279 height 31
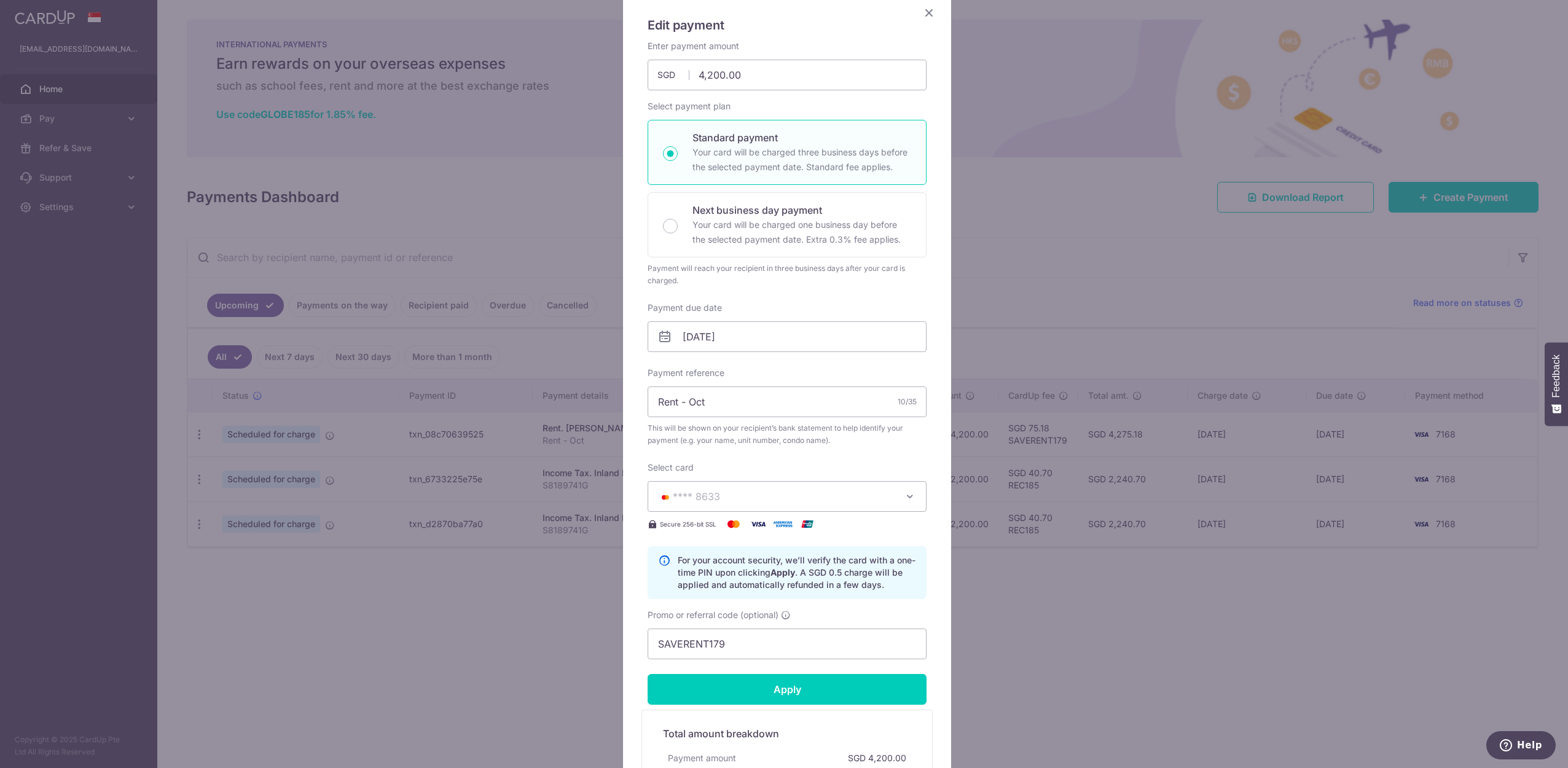
type input "Successfully Applied"
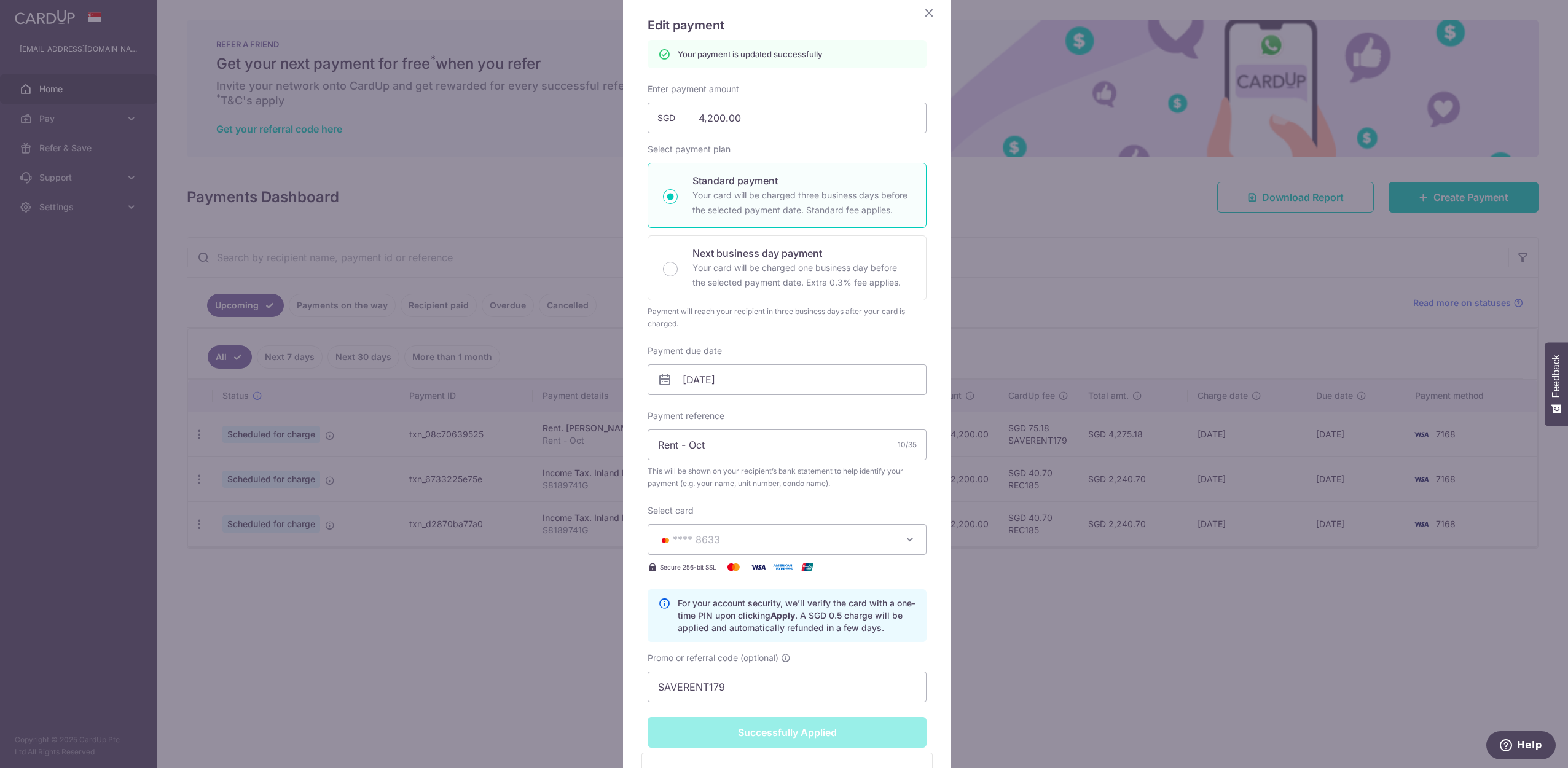
click at [889, 727] on div "Successfully Applied" at bounding box center [787, 732] width 294 height 31
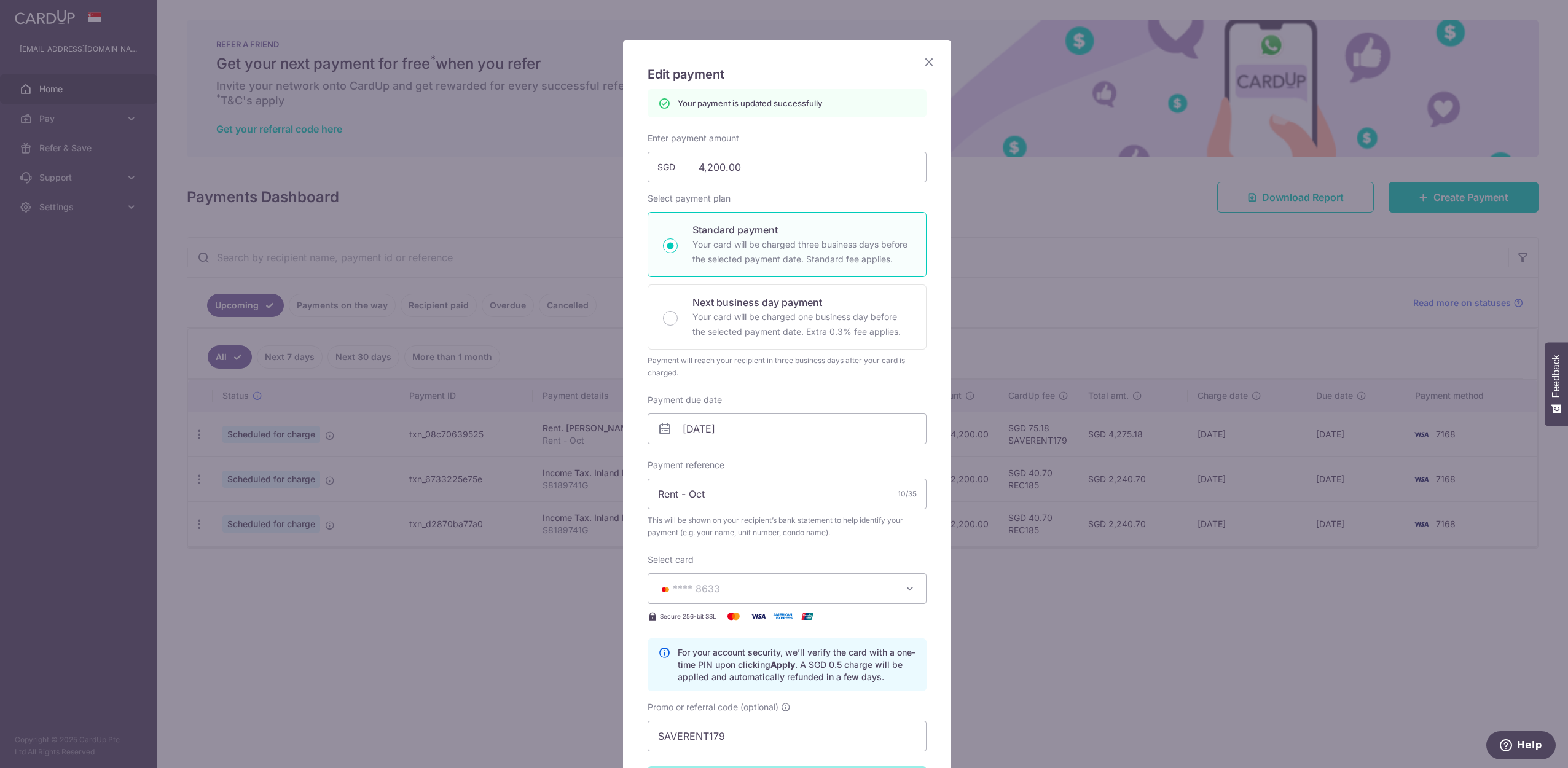
scroll to position [330, 0]
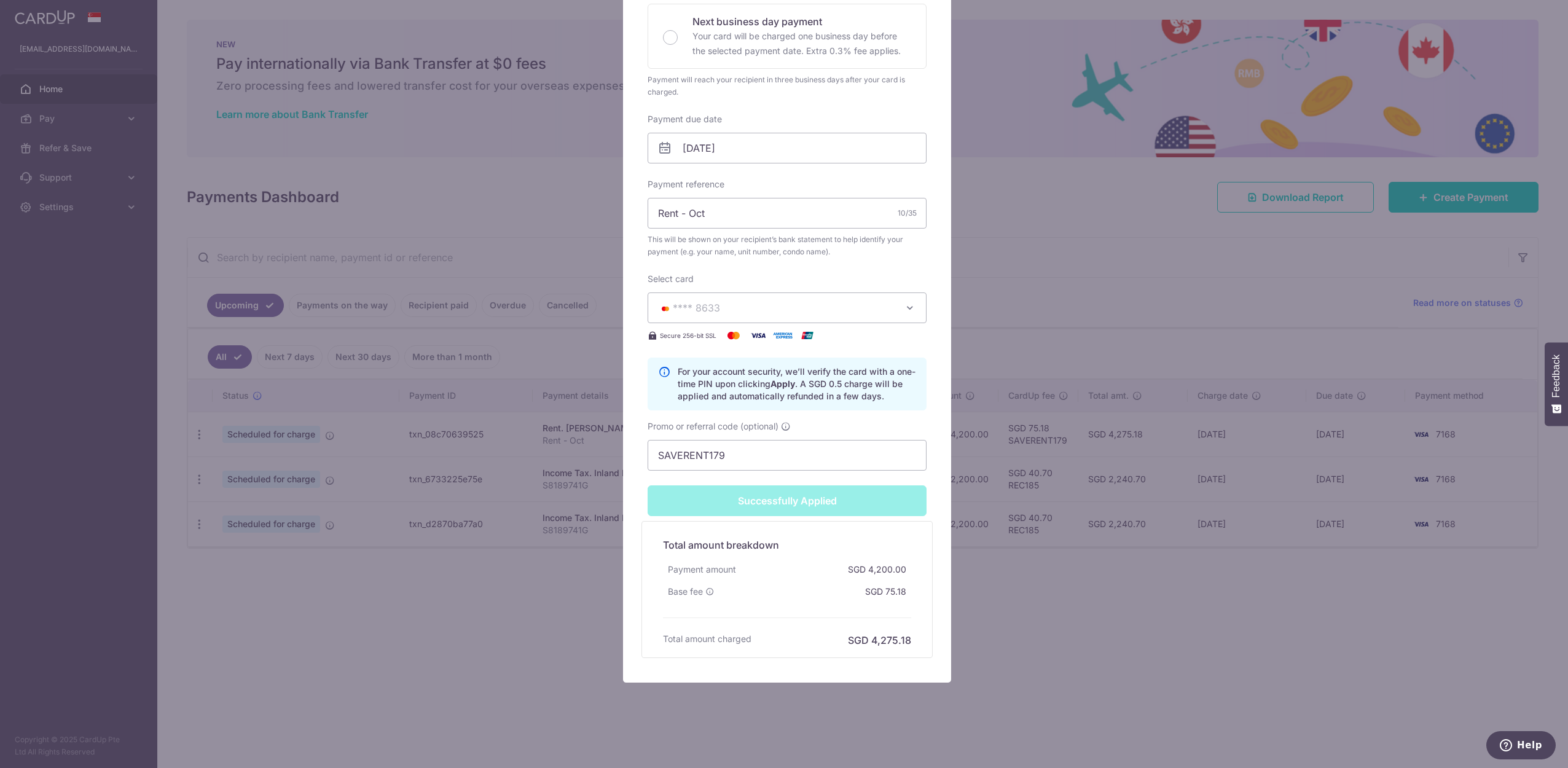
click at [1079, 671] on div "Edit payment By clicking apply, you will make changes to all payments to Lee Si…" at bounding box center [784, 384] width 1568 height 768
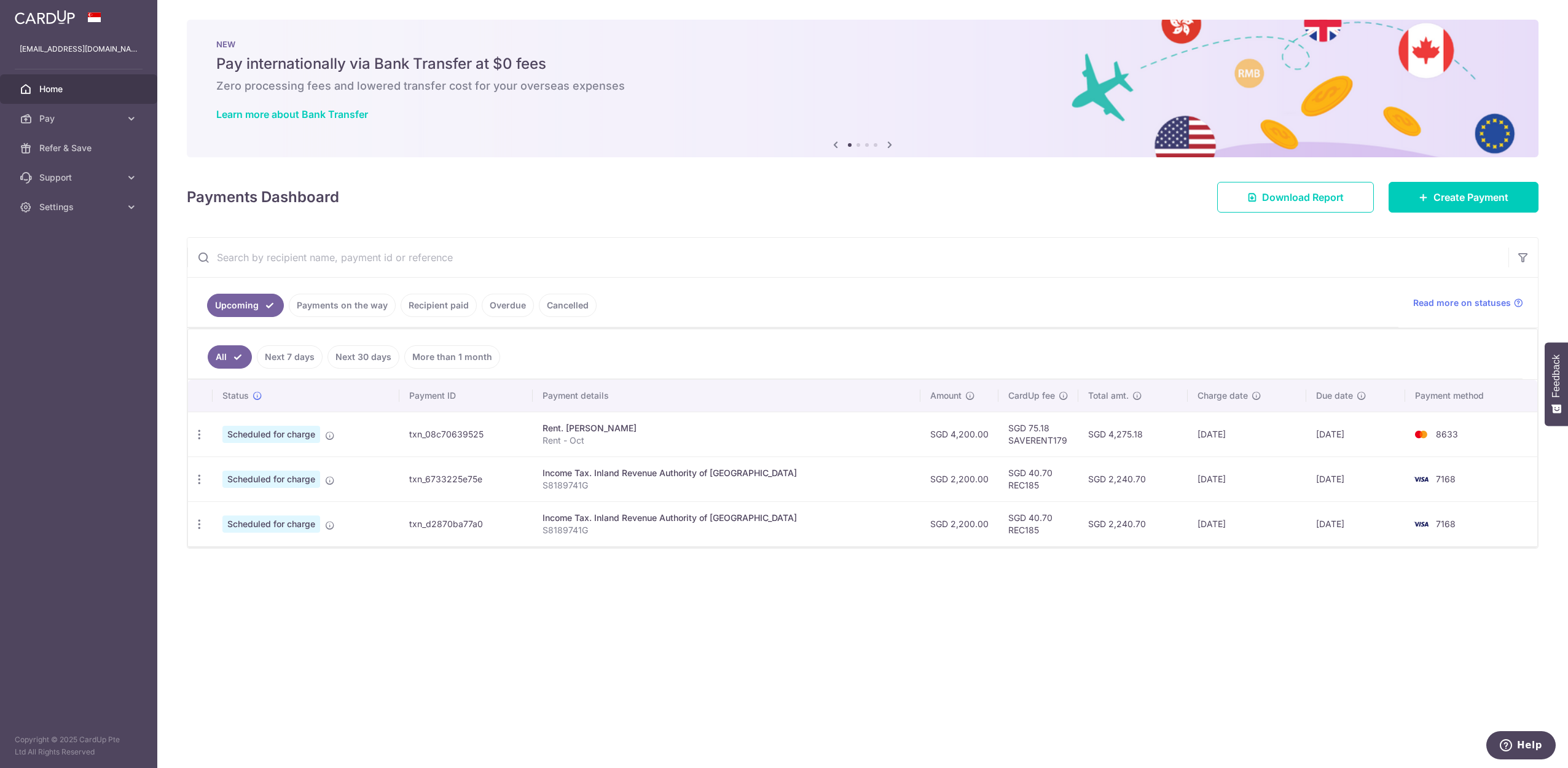
click at [31, 10] on img at bounding box center [45, 17] width 60 height 15
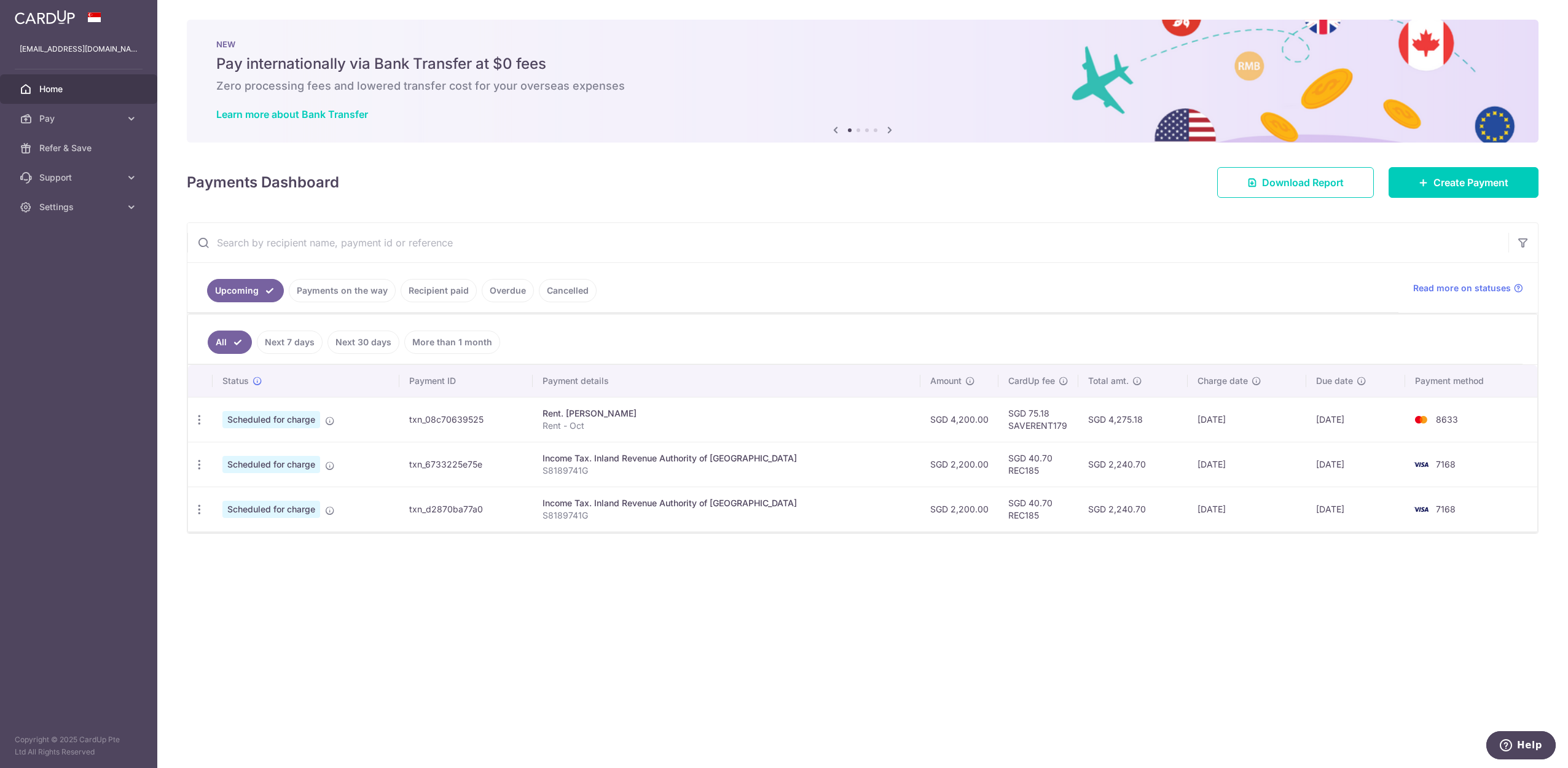
click at [33, 25] on link at bounding box center [45, 16] width 70 height 22
click at [821, 730] on div "× Pause Schedule Pause all future payments in this series Pause just this one p…" at bounding box center [862, 384] width 1411 height 768
click at [53, 96] on link "Home" at bounding box center [79, 89] width 157 height 30
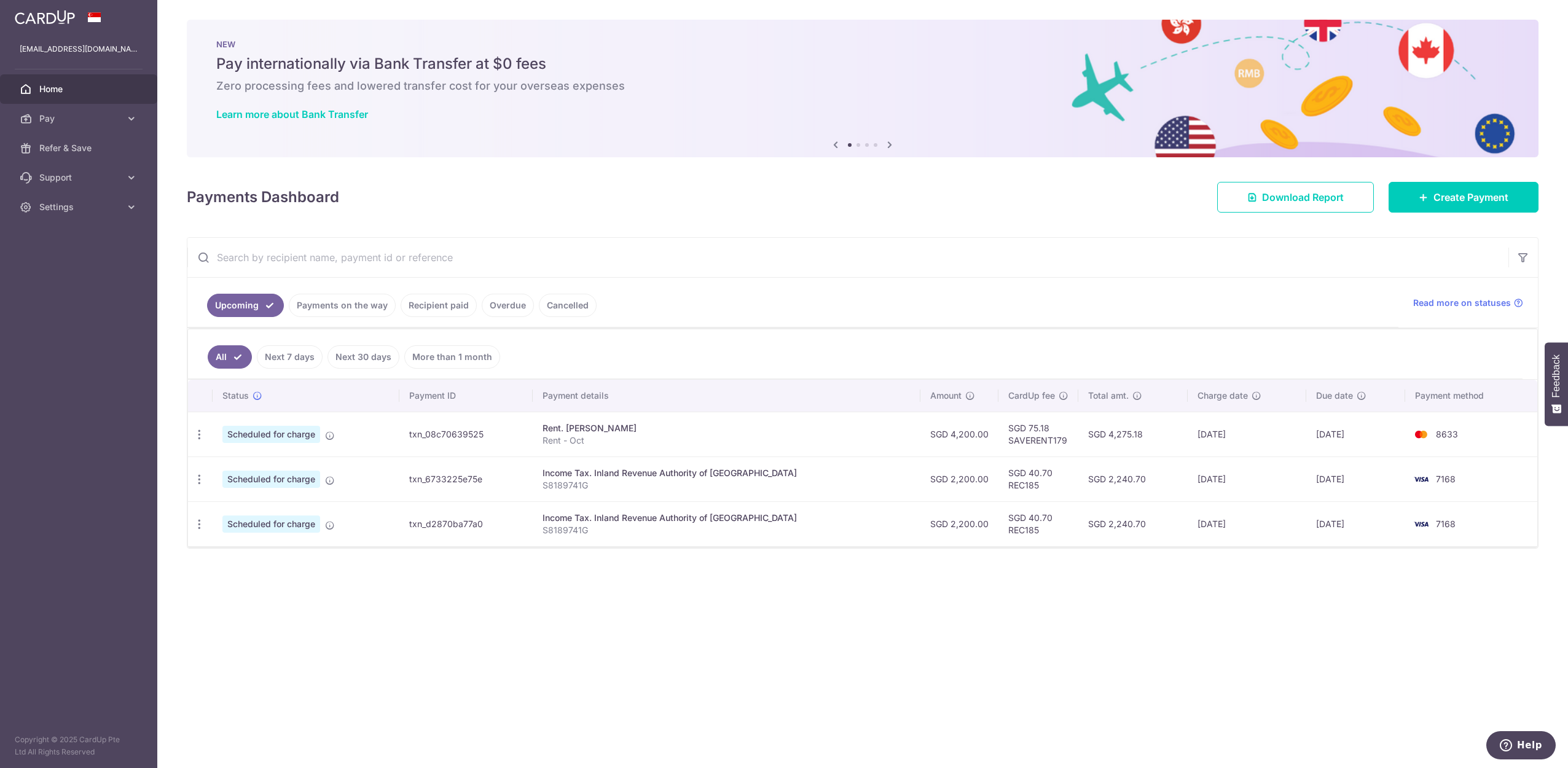
click at [60, 26] on link at bounding box center [45, 16] width 70 height 22
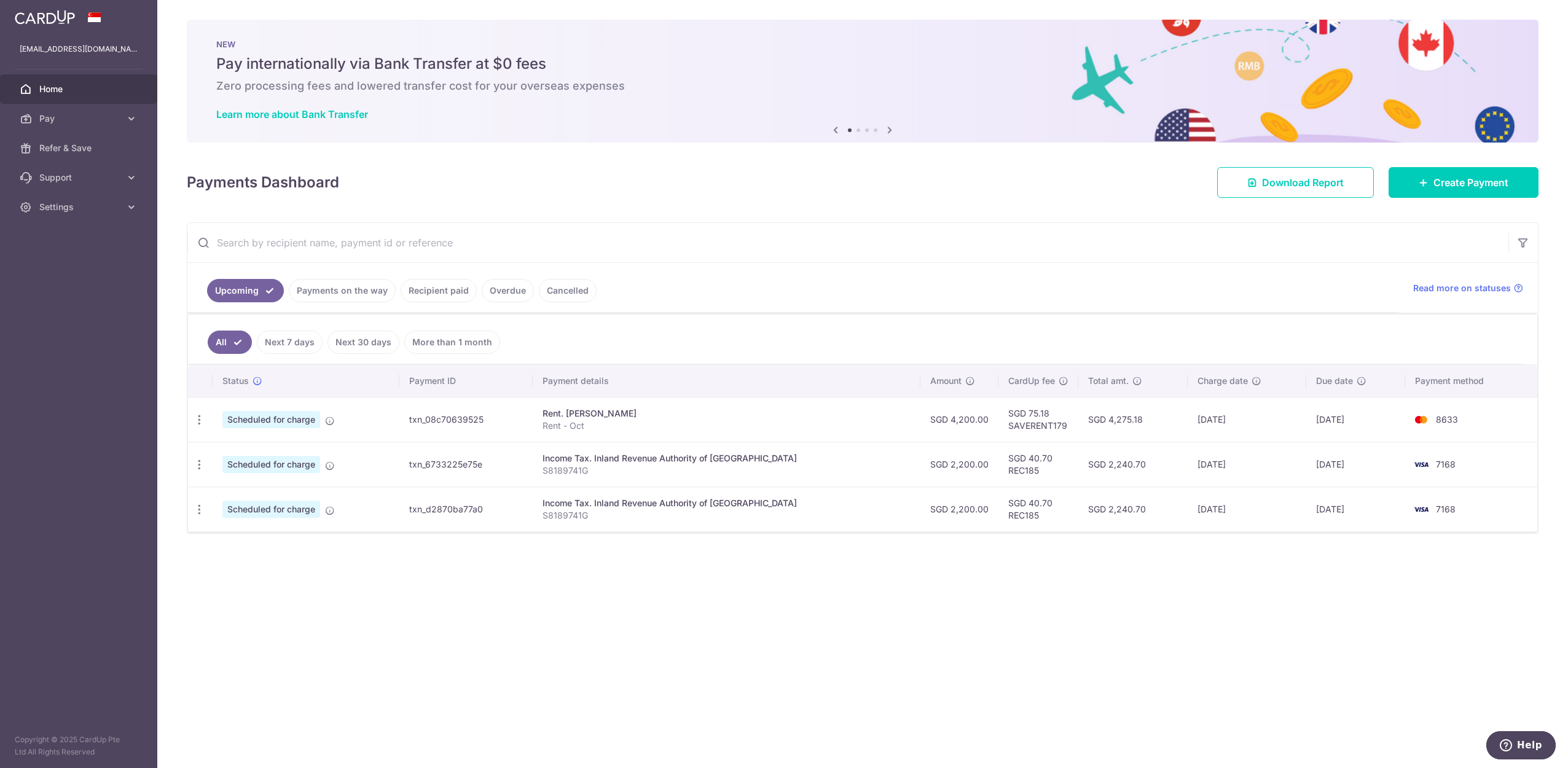
click at [44, 13] on img at bounding box center [45, 17] width 60 height 15
click at [84, 109] on link "Pay" at bounding box center [79, 119] width 157 height 30
click at [63, 269] on link "Support" at bounding box center [79, 281] width 157 height 30
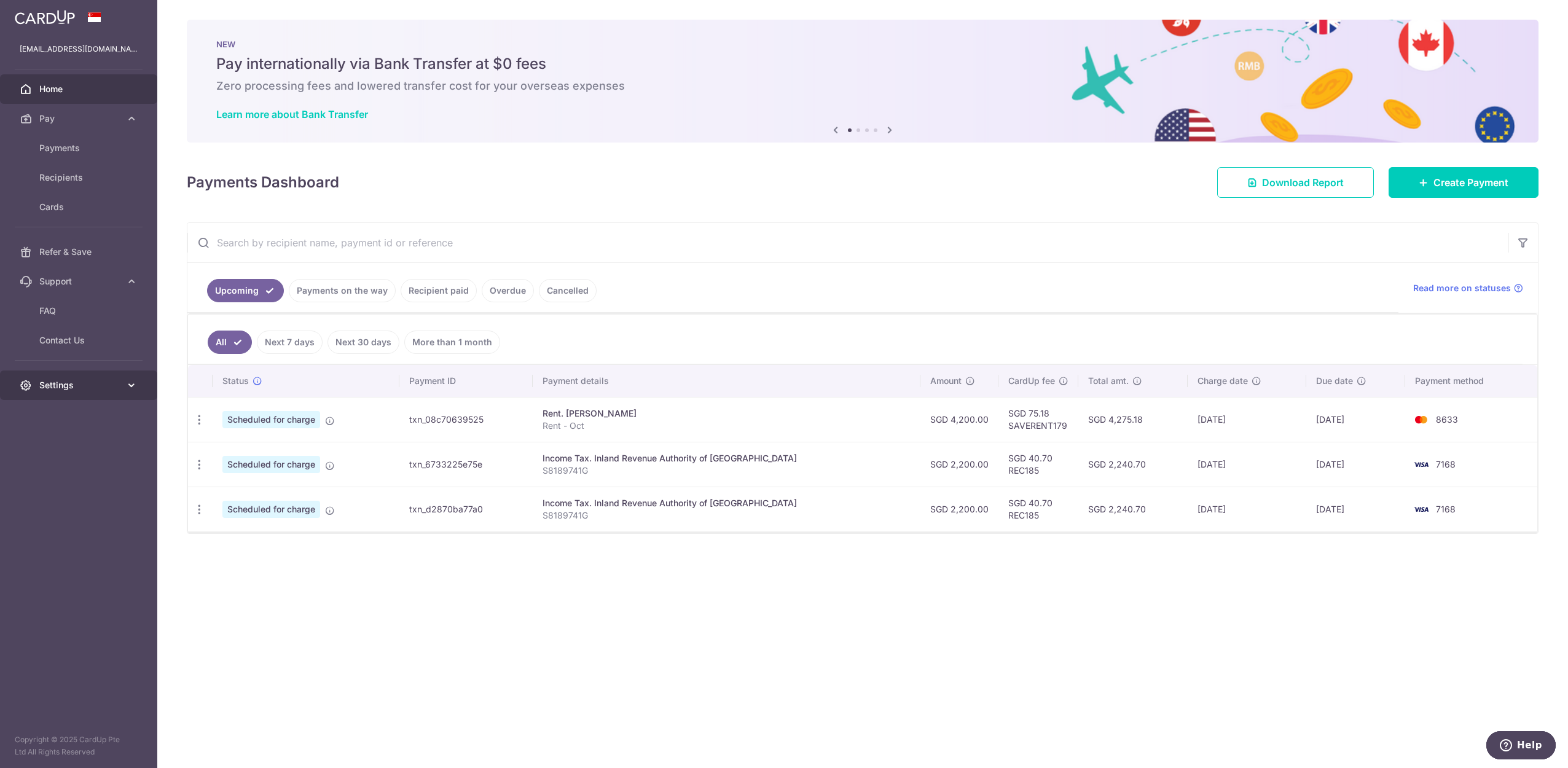
click at [75, 382] on span "Settings" at bounding box center [80, 385] width 81 height 12
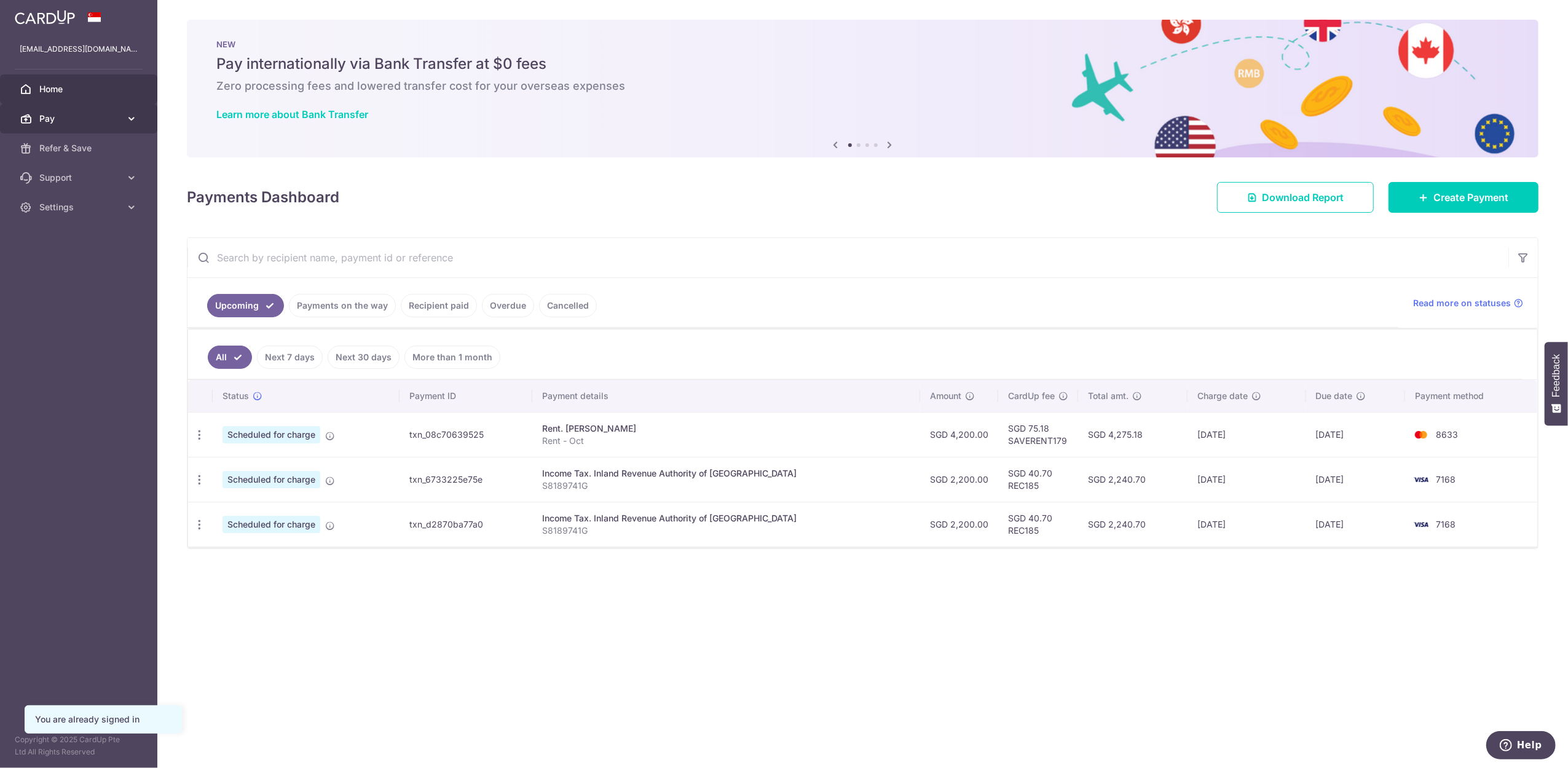
click at [113, 117] on span "Pay" at bounding box center [80, 118] width 81 height 12
click at [64, 252] on span "Refer & Save" at bounding box center [80, 252] width 81 height 12
